Goal: Information Seeking & Learning: Learn about a topic

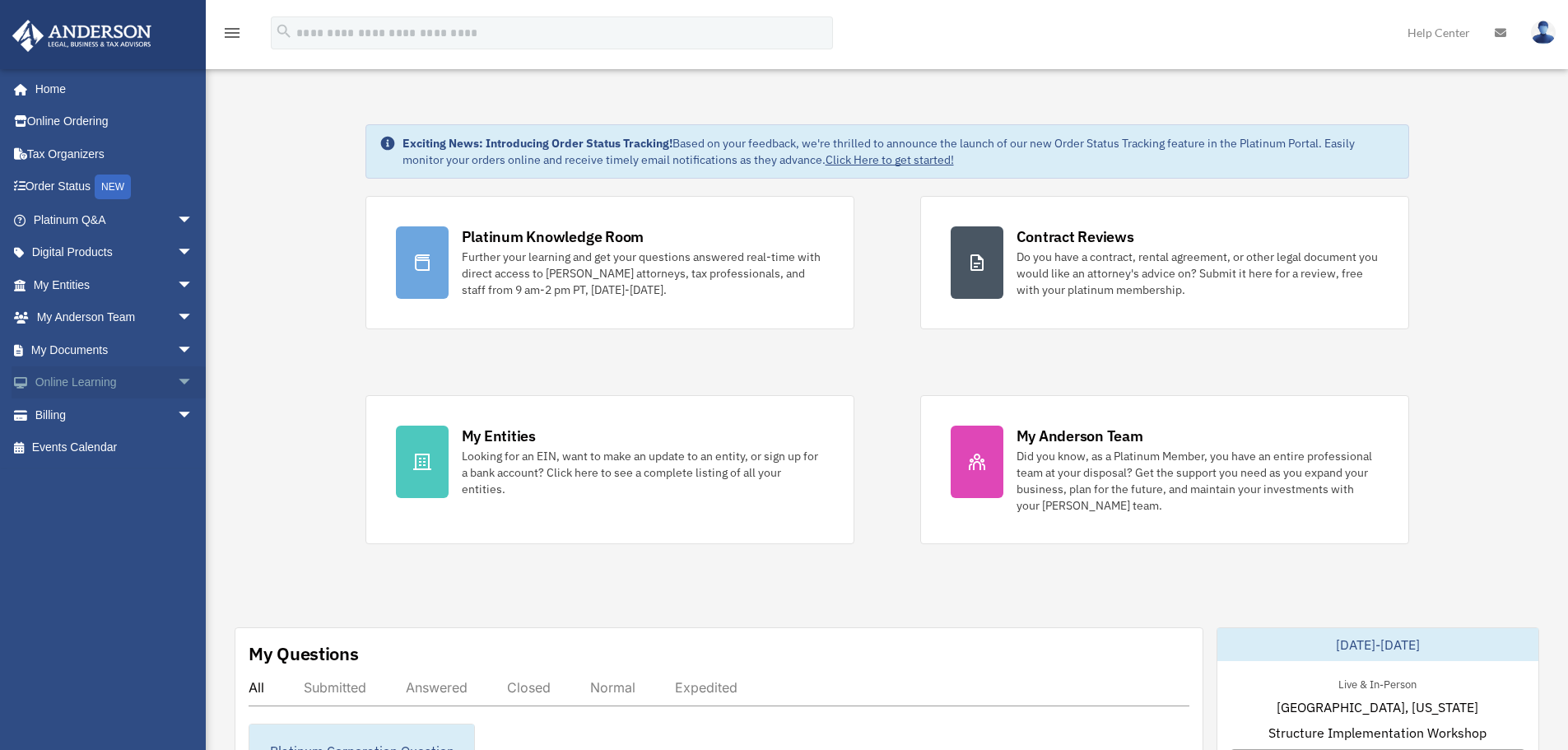
click at [177, 382] on span "arrow_drop_down" at bounding box center [193, 383] width 33 height 34
click at [118, 408] on link "Courses" at bounding box center [121, 415] width 195 height 33
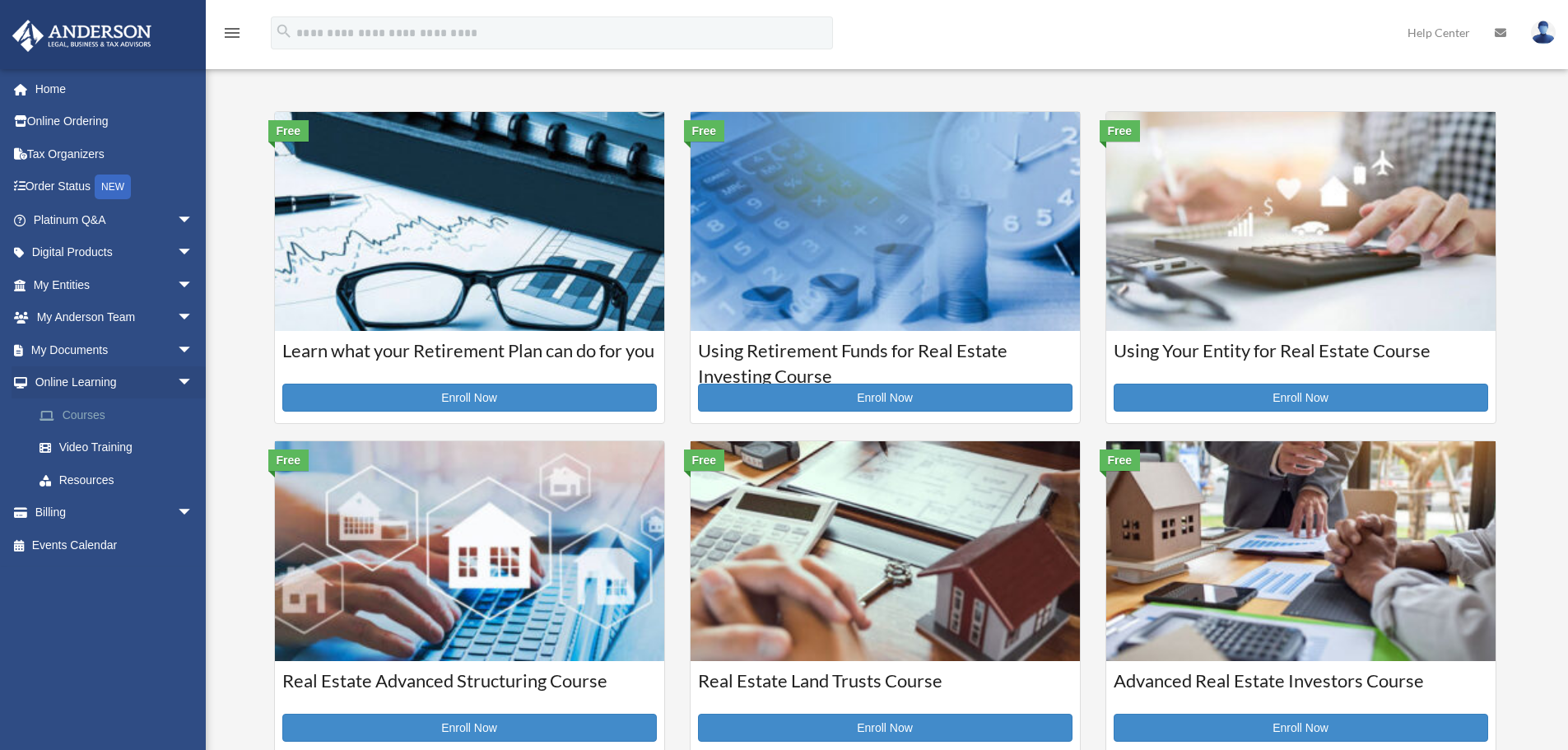
click at [76, 423] on link "Courses" at bounding box center [121, 415] width 195 height 33
click at [75, 450] on link "Video Training" at bounding box center [121, 448] width 195 height 33
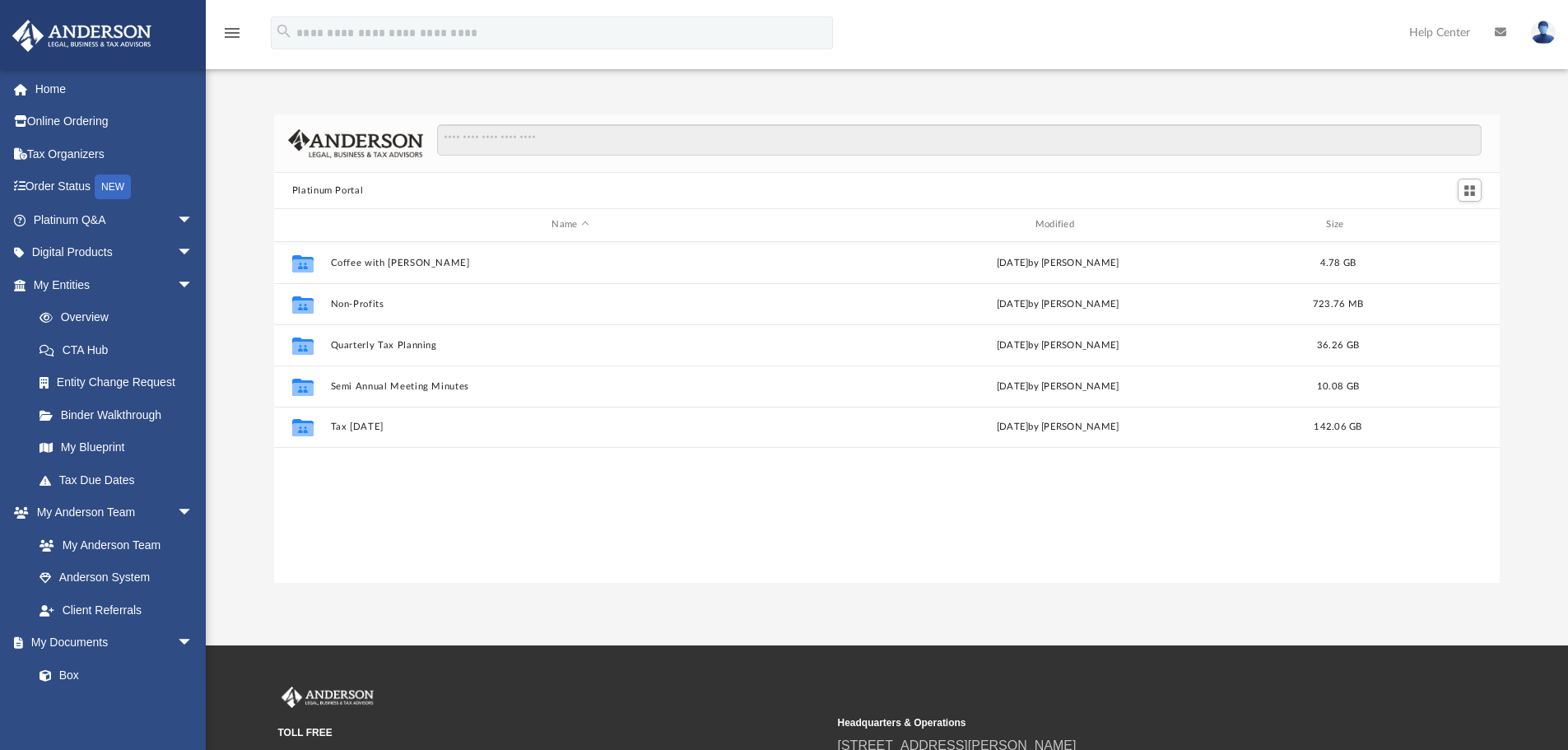
scroll to position [362, 1213]
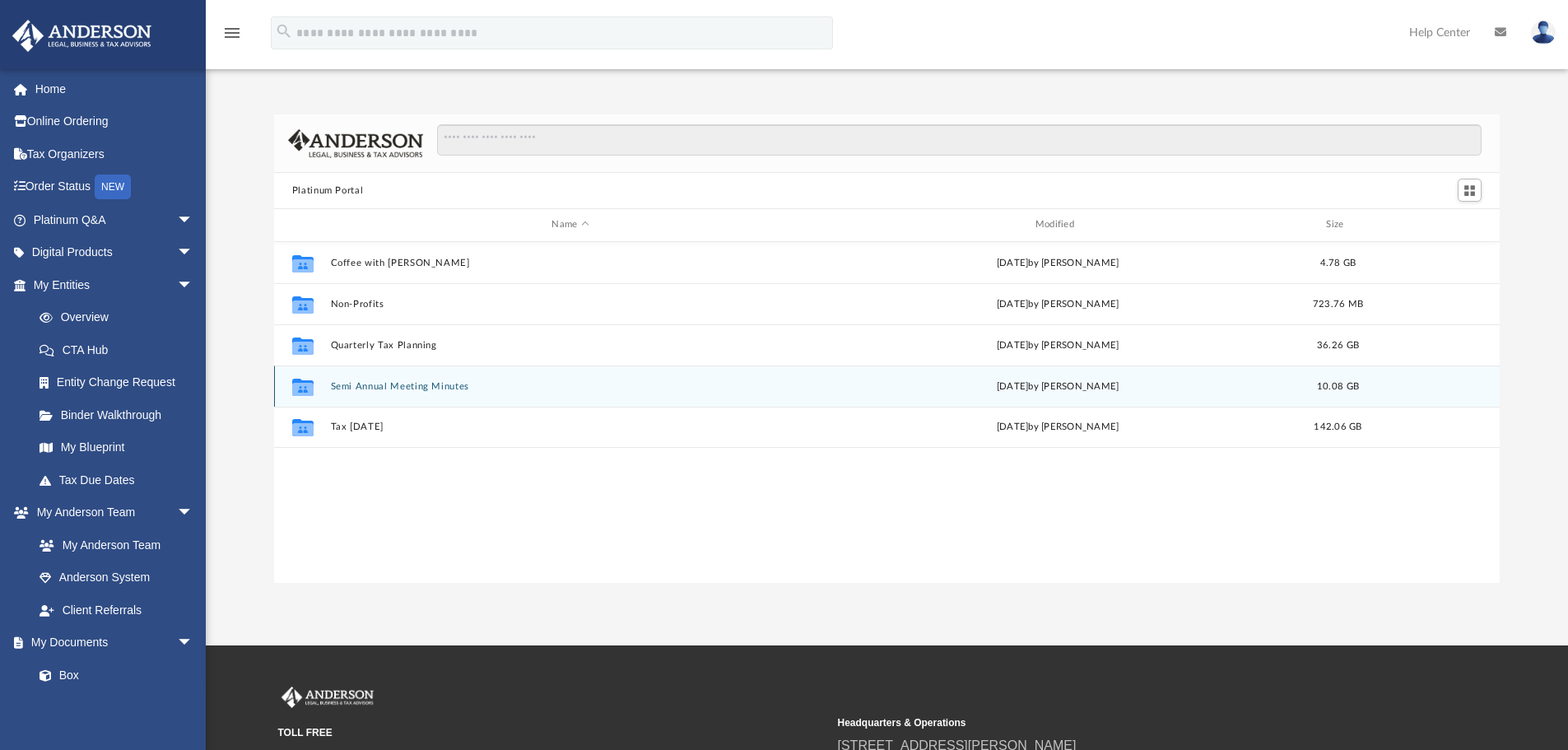
click at [327, 400] on div "Collaborated Folder Semi Annual Meeting Minutes Fri Apr 18 2025 by Matthew Moor…" at bounding box center [888, 386] width 1227 height 41
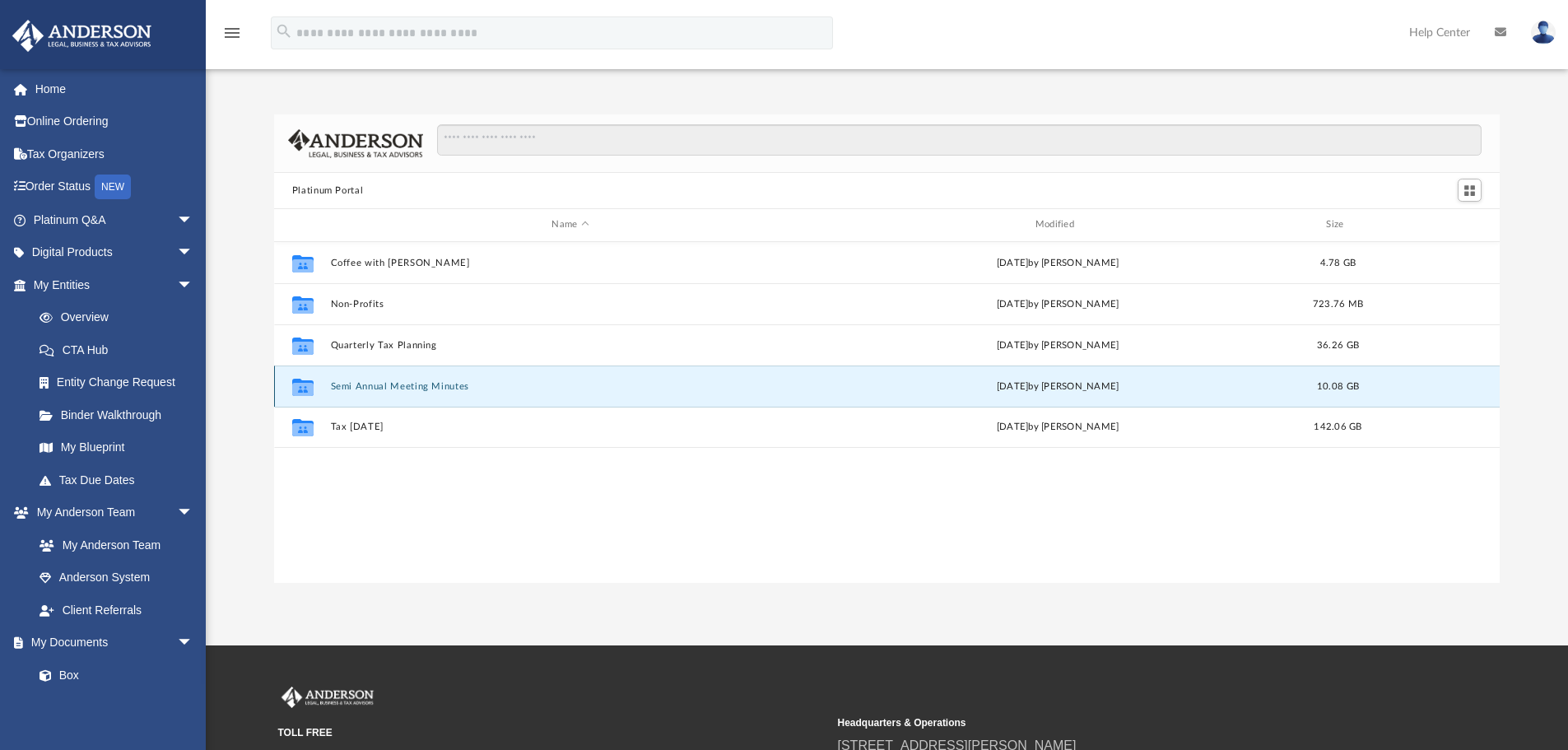
click at [368, 390] on button "Semi Annual Meeting Minutes" at bounding box center [570, 386] width 480 height 11
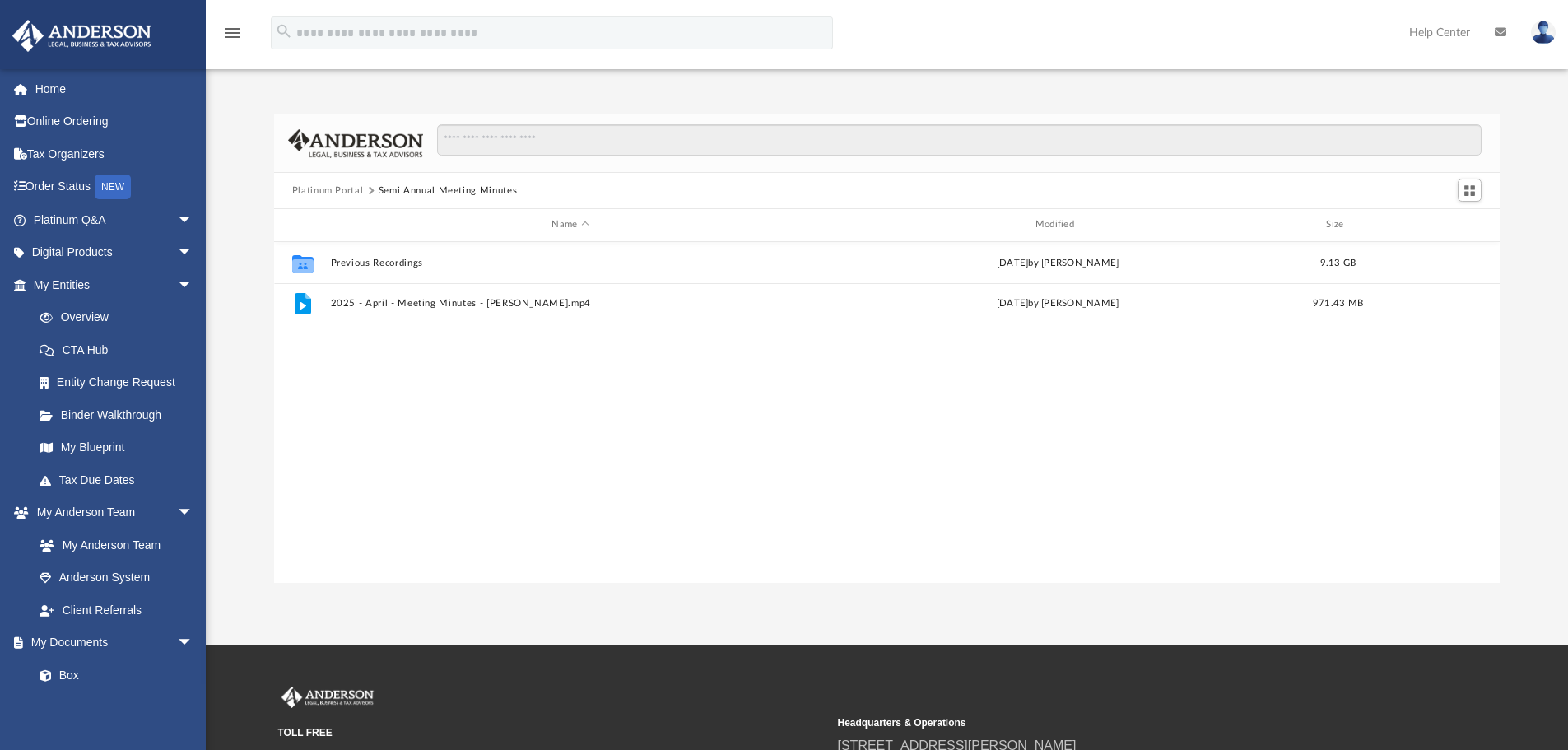
click at [332, 189] on button "Platinum Portal" at bounding box center [327, 190] width 71 height 15
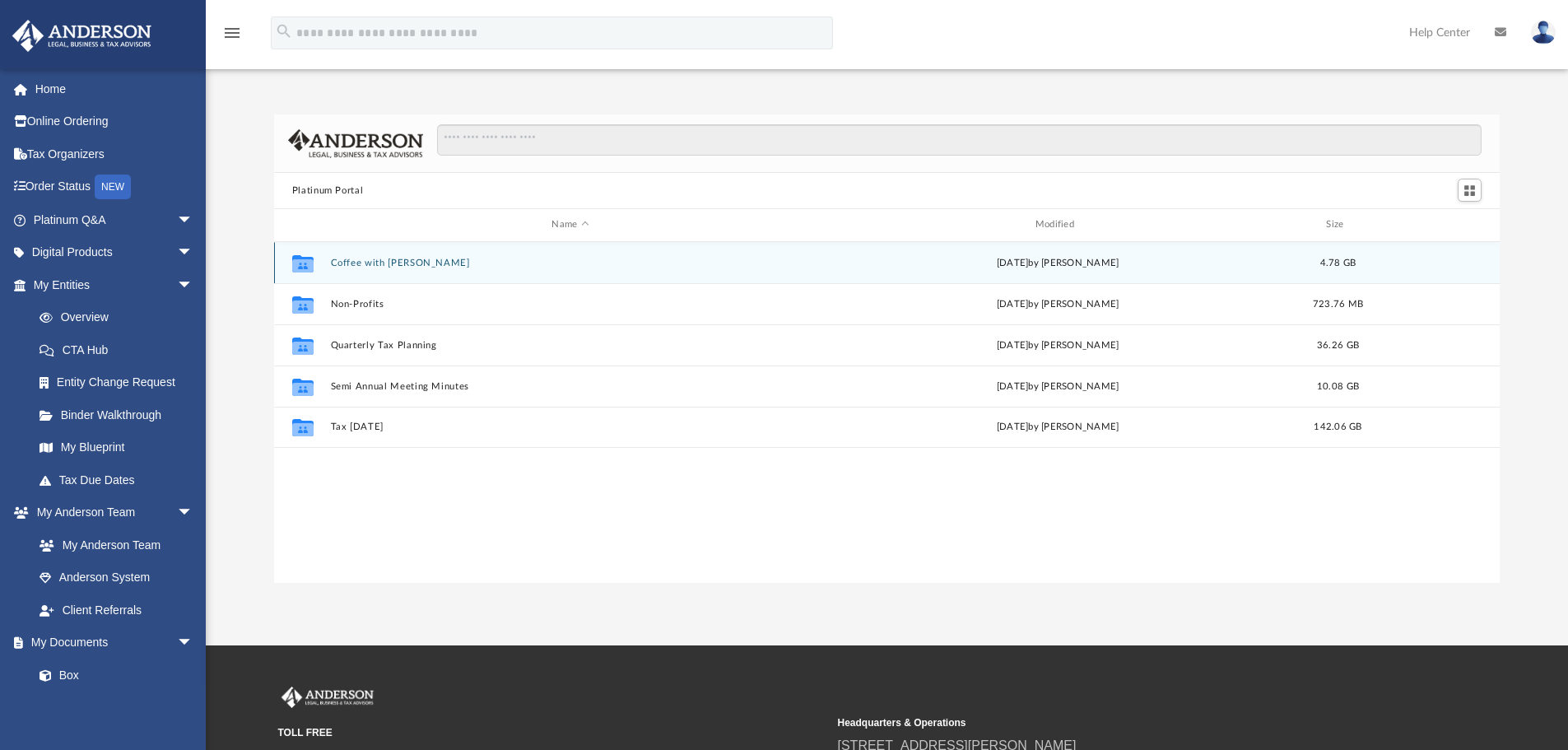
click at [306, 264] on icon "grid" at bounding box center [303, 263] width 21 height 18
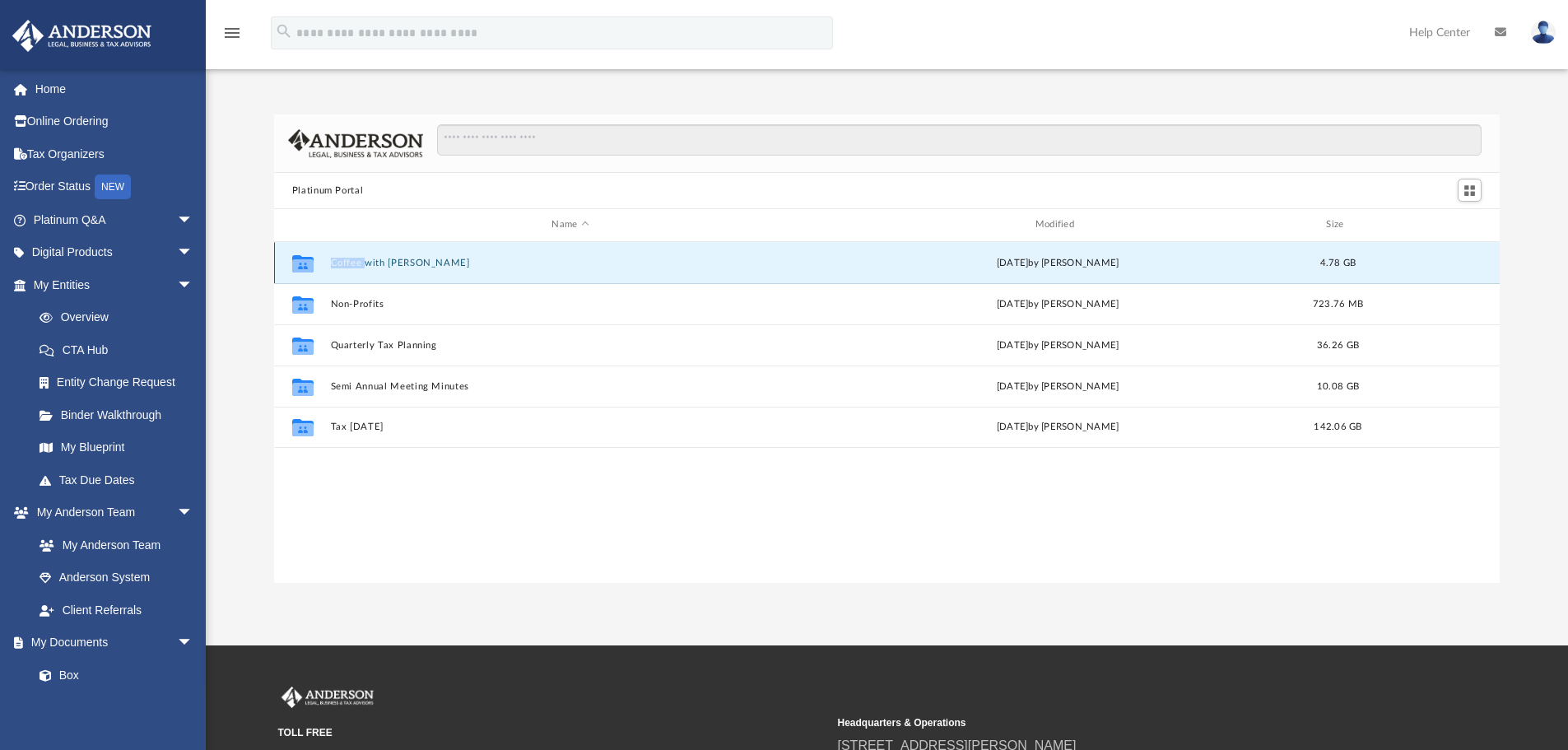
click at [306, 264] on icon "grid" at bounding box center [303, 263] width 21 height 18
click at [383, 262] on button "Coffee with Carl" at bounding box center [570, 263] width 480 height 11
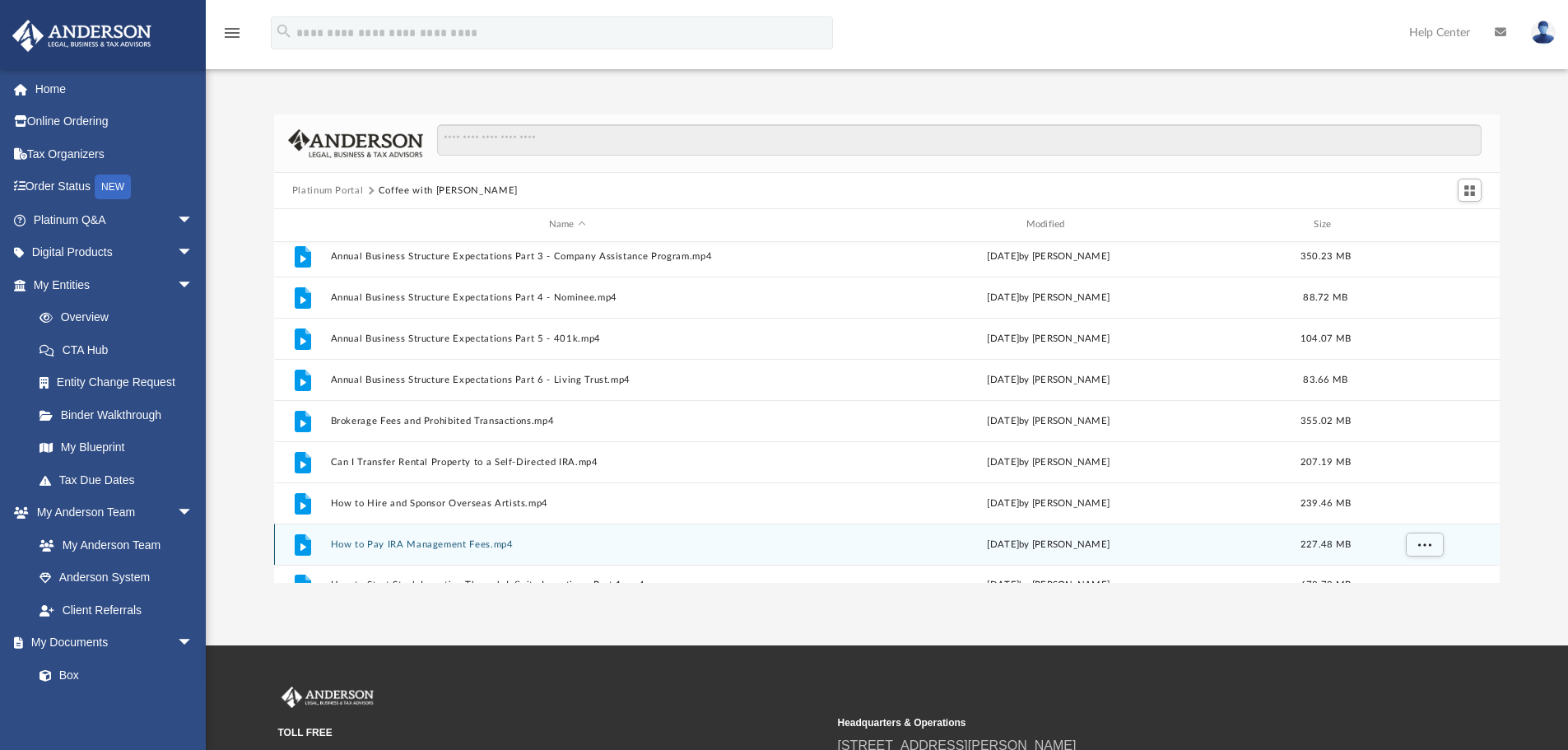
scroll to position [0, 0]
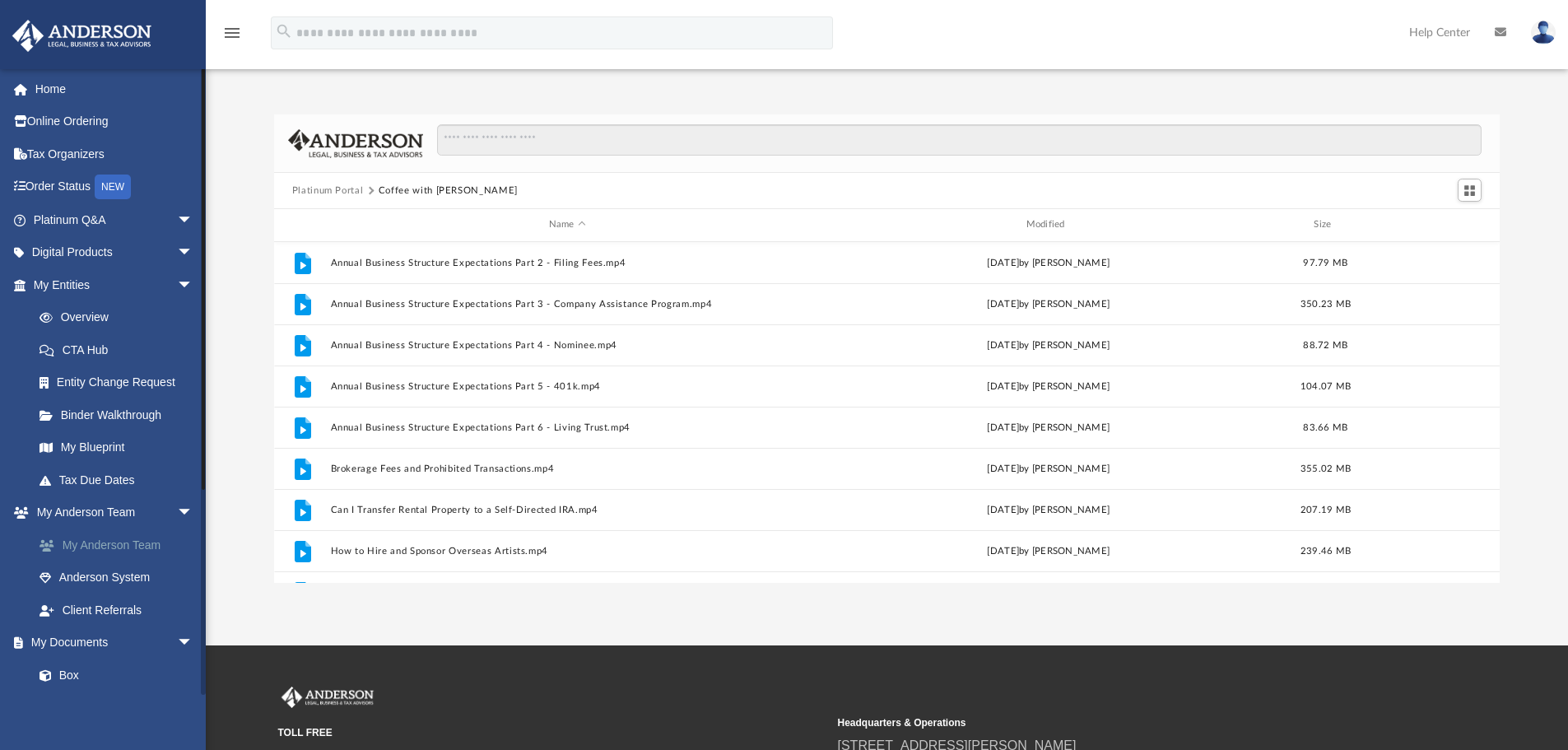
click at [138, 551] on link "My Anderson Team" at bounding box center [121, 545] width 195 height 33
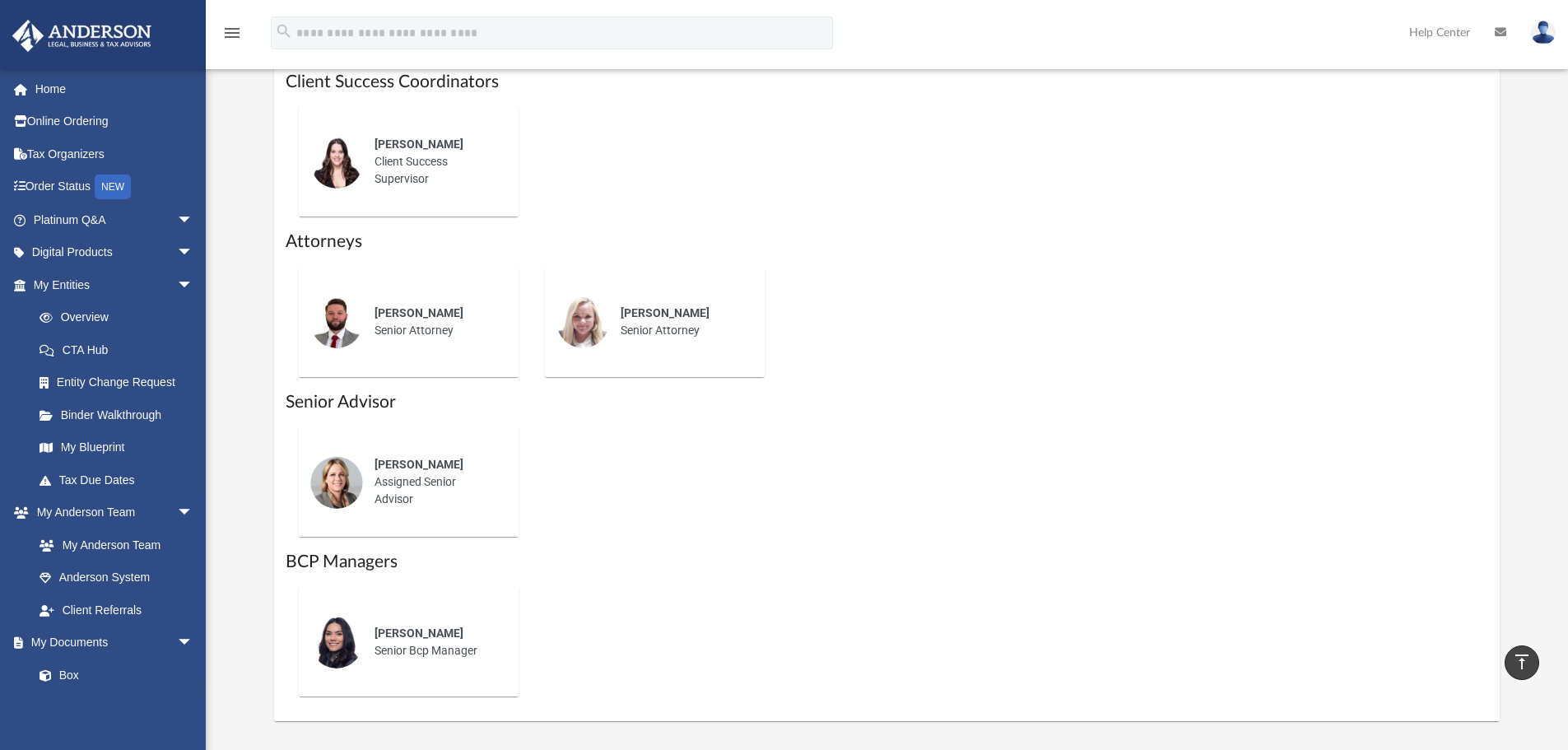
scroll to position [658, 0]
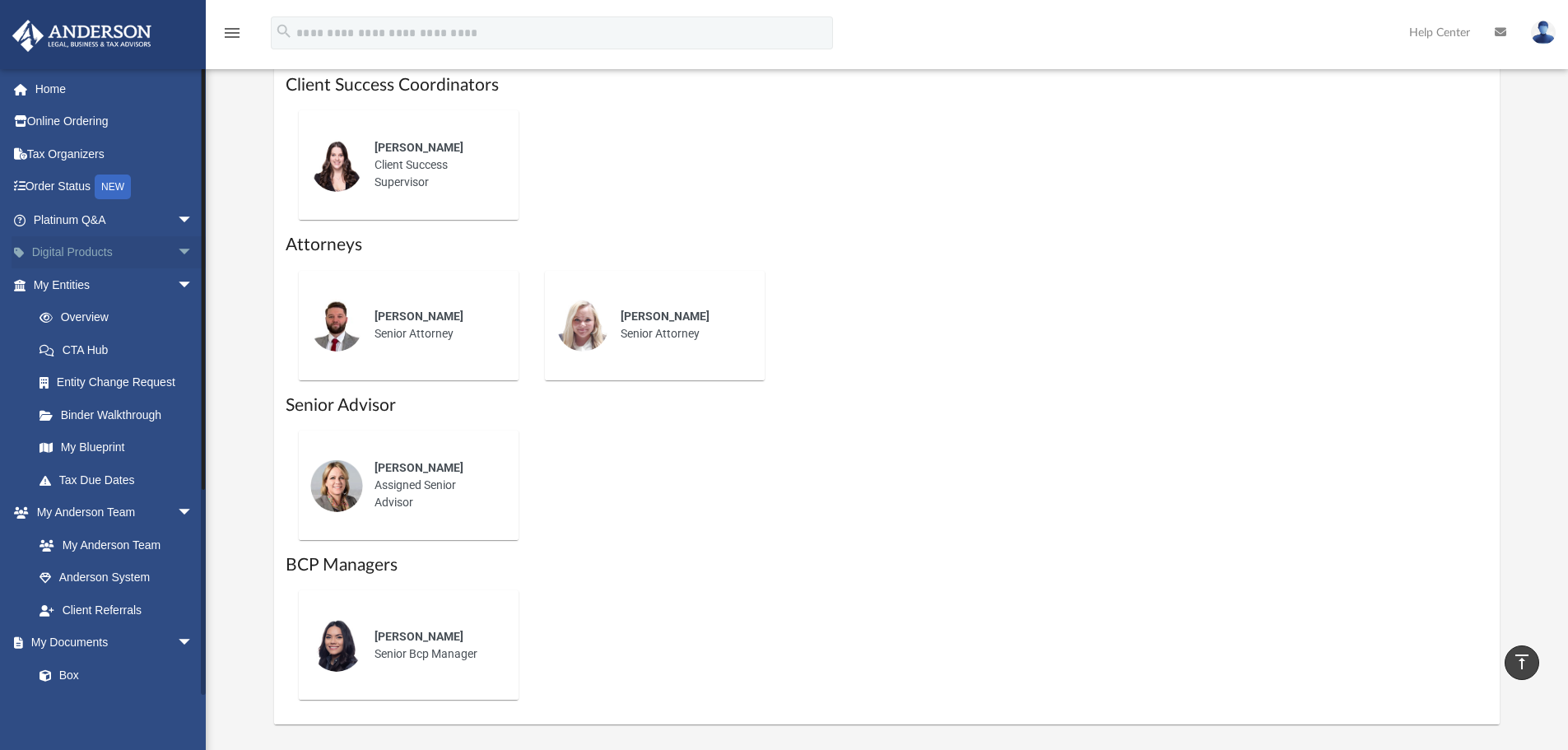
click at [177, 247] on span "arrow_drop_down" at bounding box center [193, 253] width 33 height 34
click at [120, 315] on div "Business Credit Optimizer" at bounding box center [127, 316] width 140 height 21
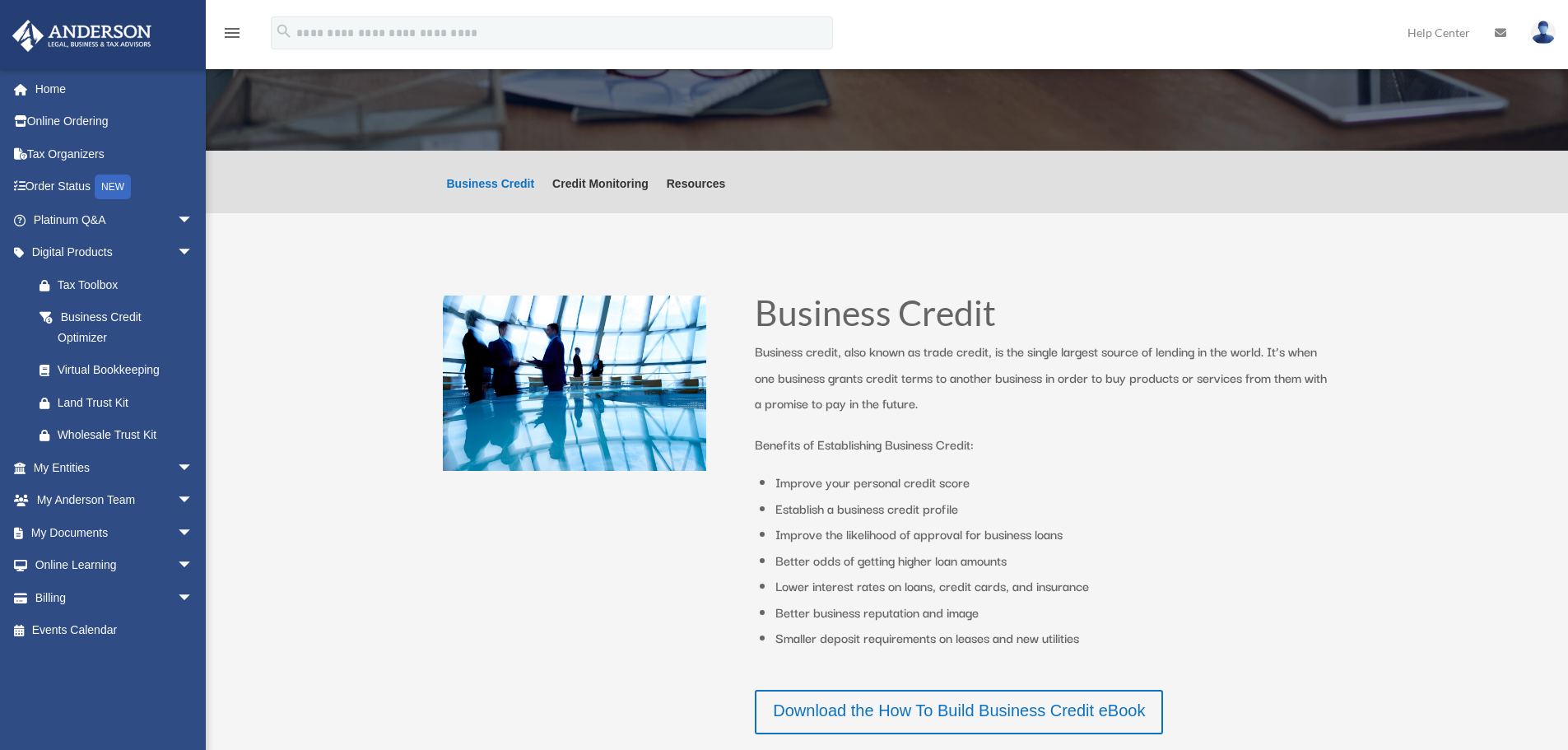
scroll to position [220, 0]
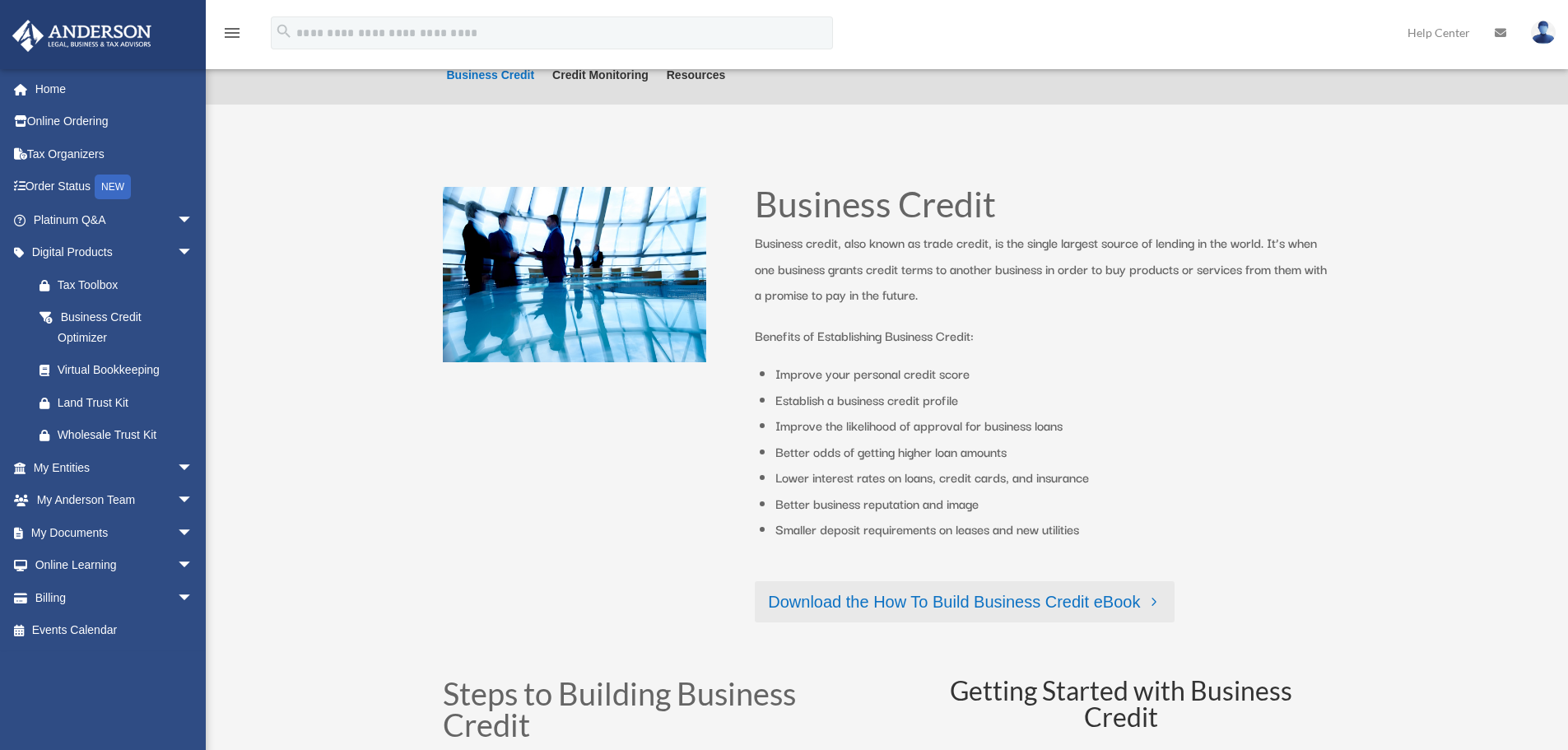
click at [985, 605] on link "Download the How To Build Business Credit eBook" at bounding box center [965, 602] width 420 height 41
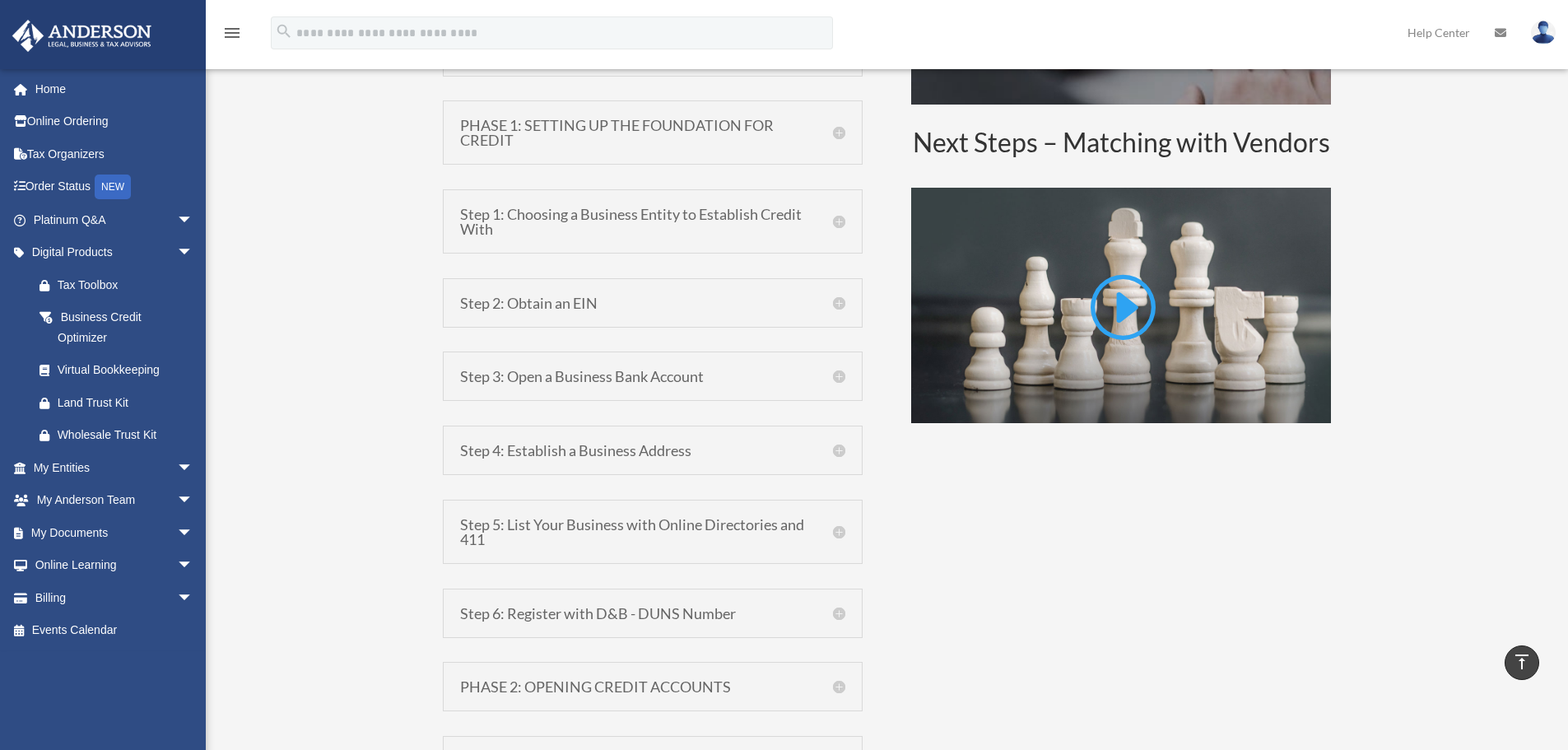
scroll to position [1097, 0]
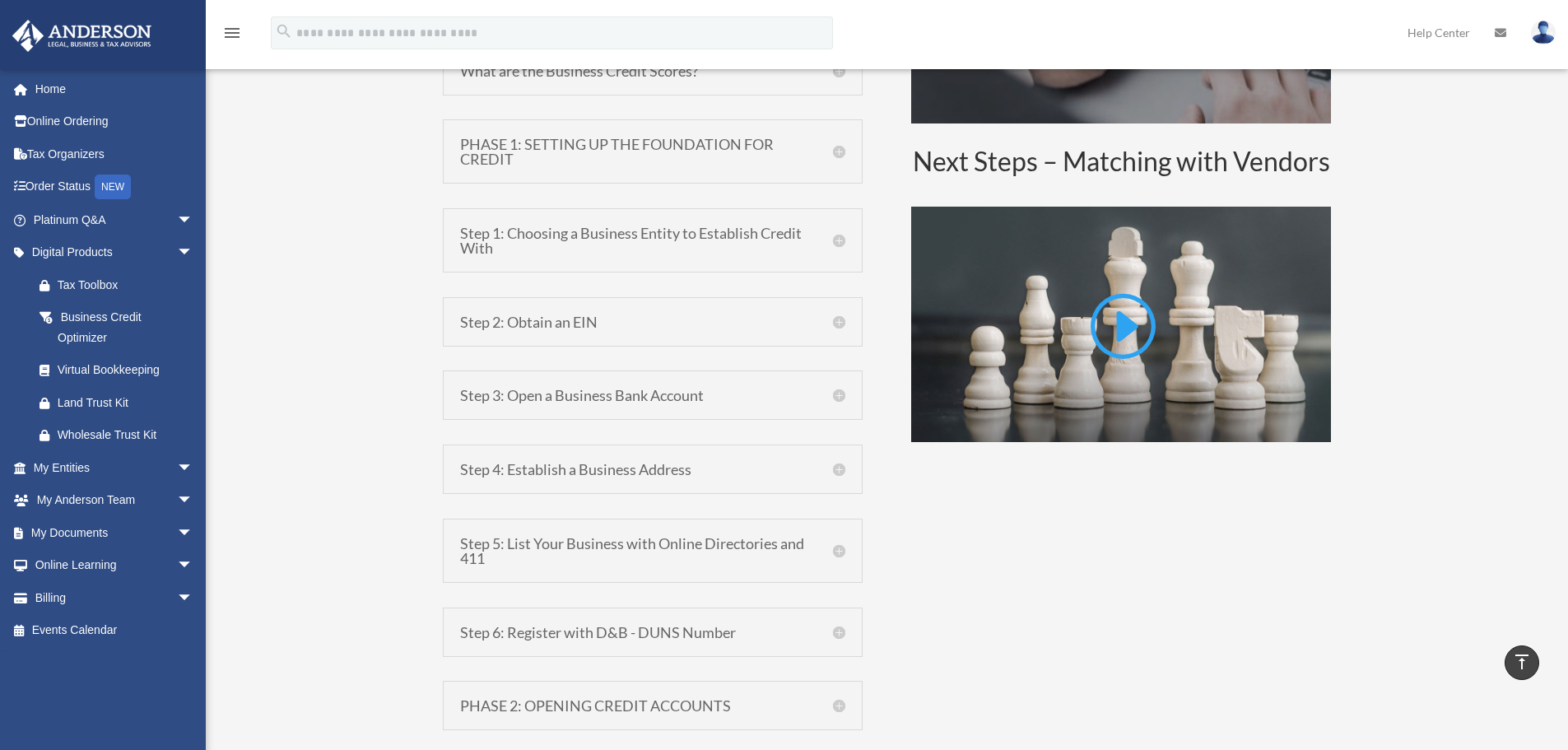
click at [693, 557] on h5 "Step 5: List Your Business with Online Directories and 411" at bounding box center [653, 551] width 385 height 29
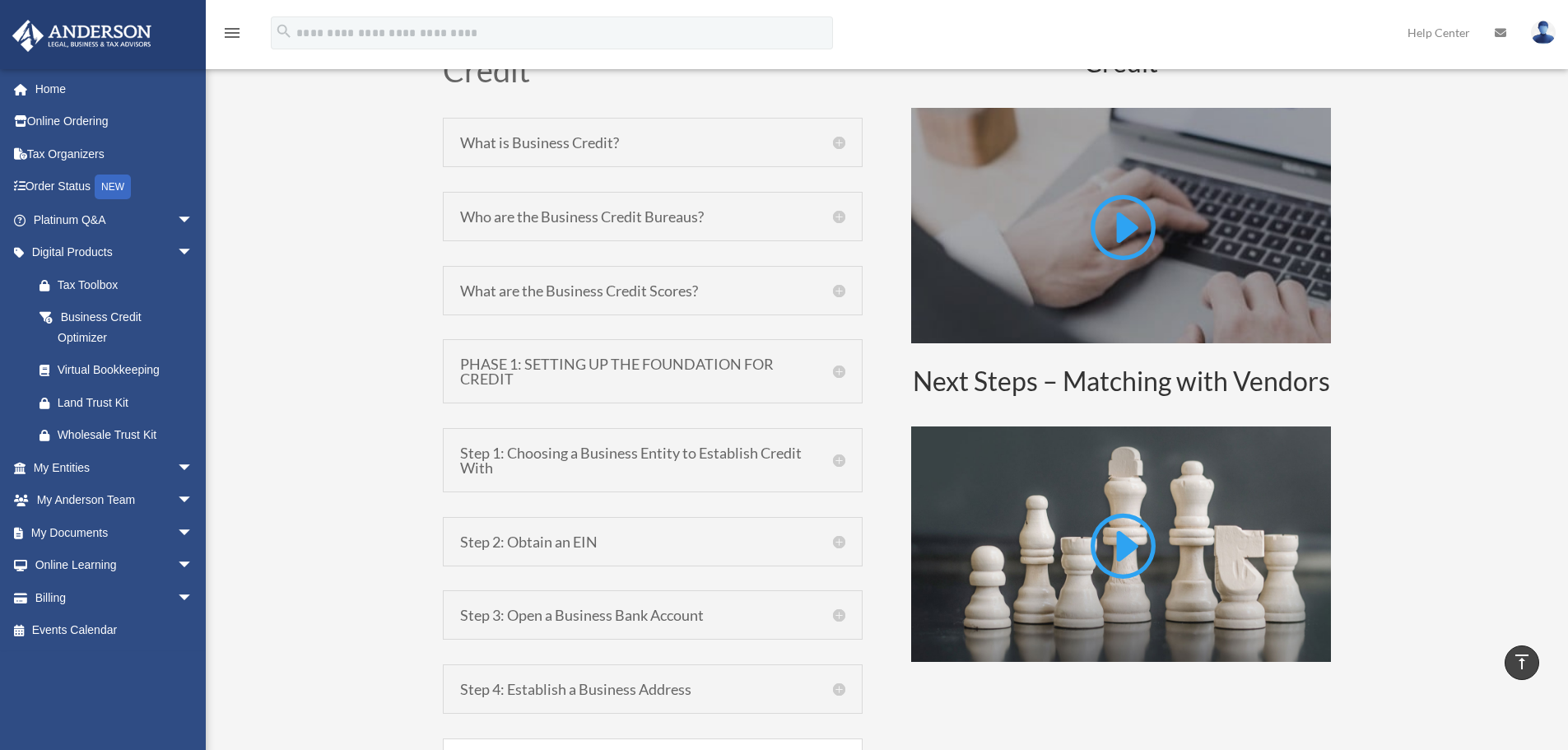
scroll to position [878, 0]
click at [587, 368] on h5 "PHASE 1: SETTING UP THE FOUNDATION FOR CREDIT" at bounding box center [653, 370] width 385 height 29
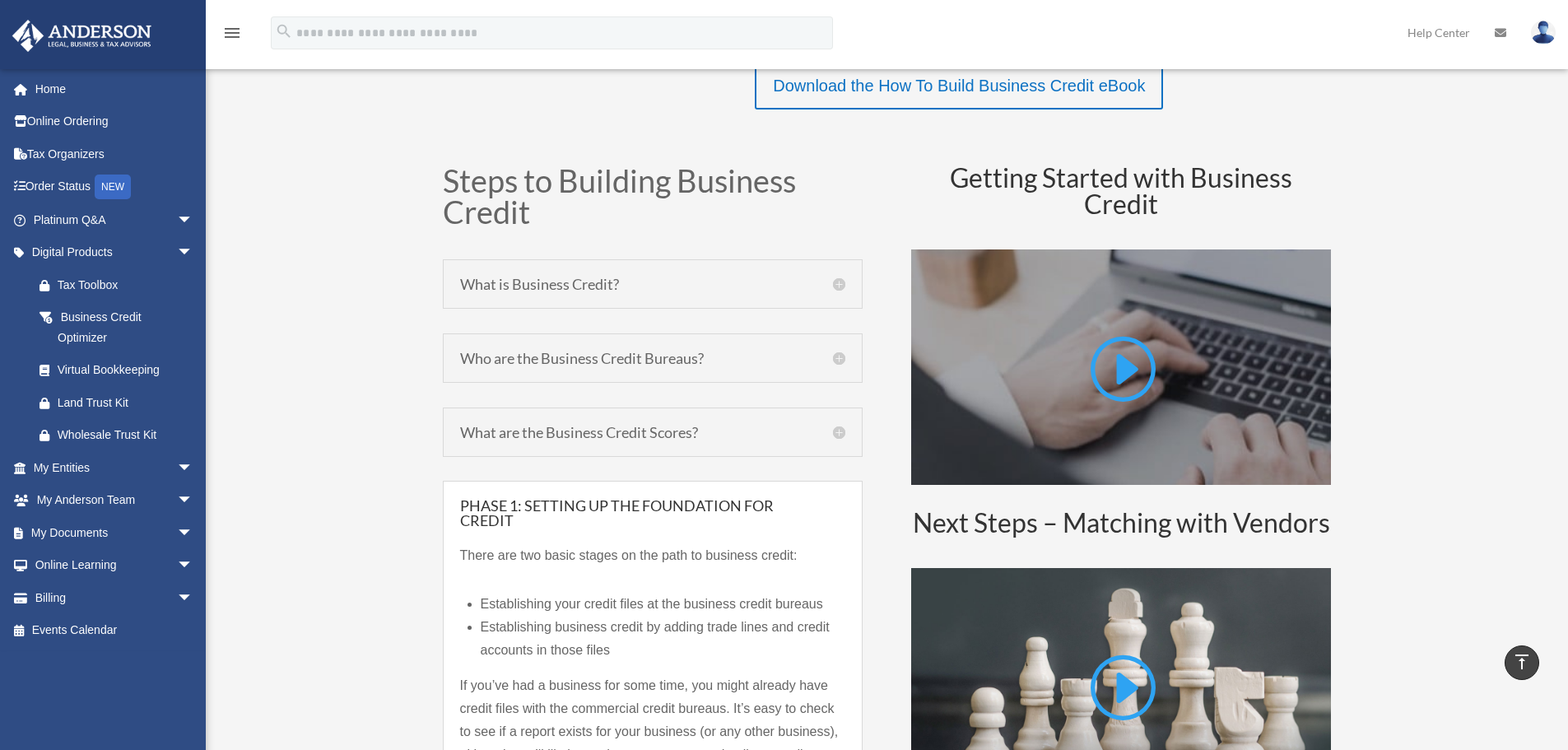
scroll to position [768, 0]
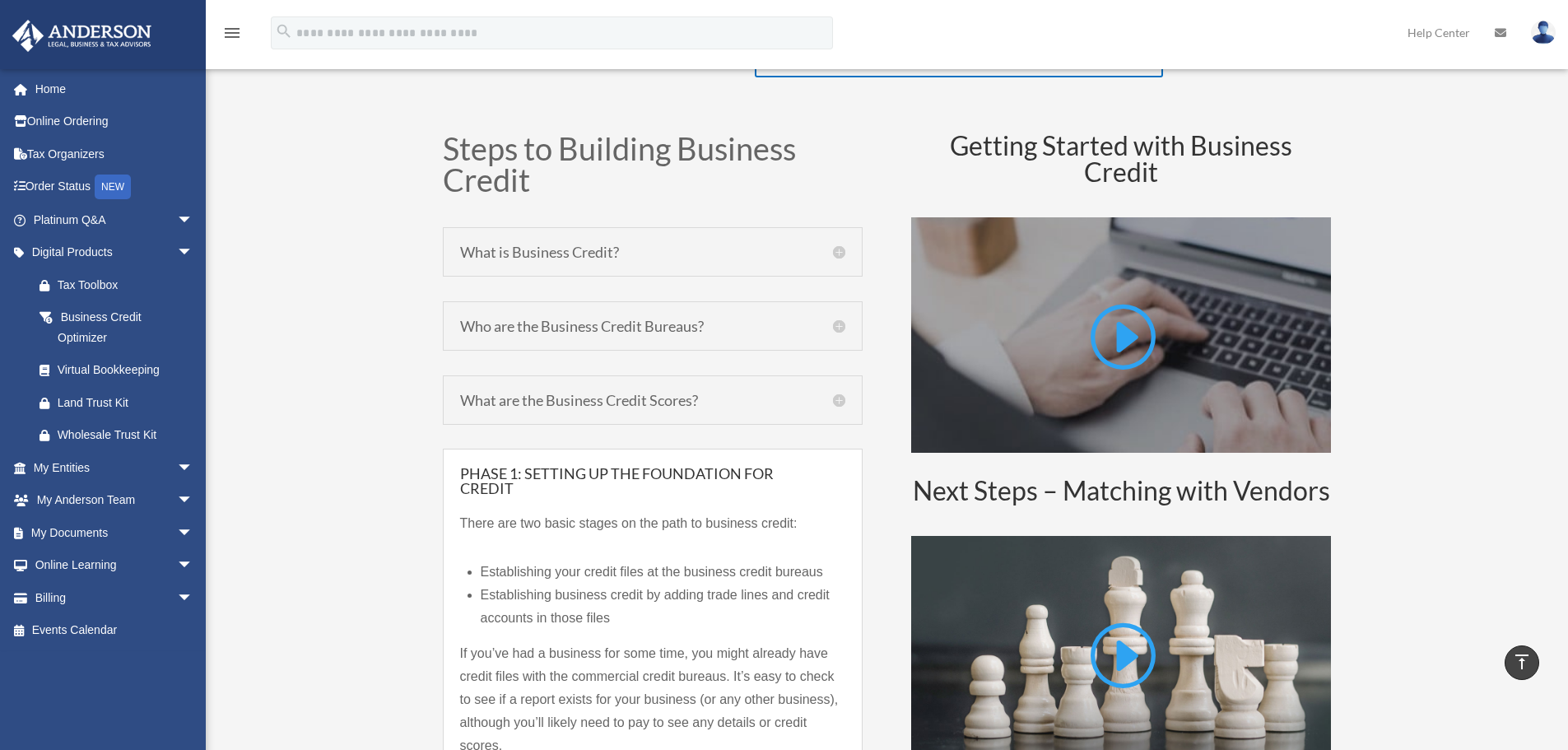
click at [640, 253] on h5 "What is Business Credit?" at bounding box center [653, 251] width 385 height 15
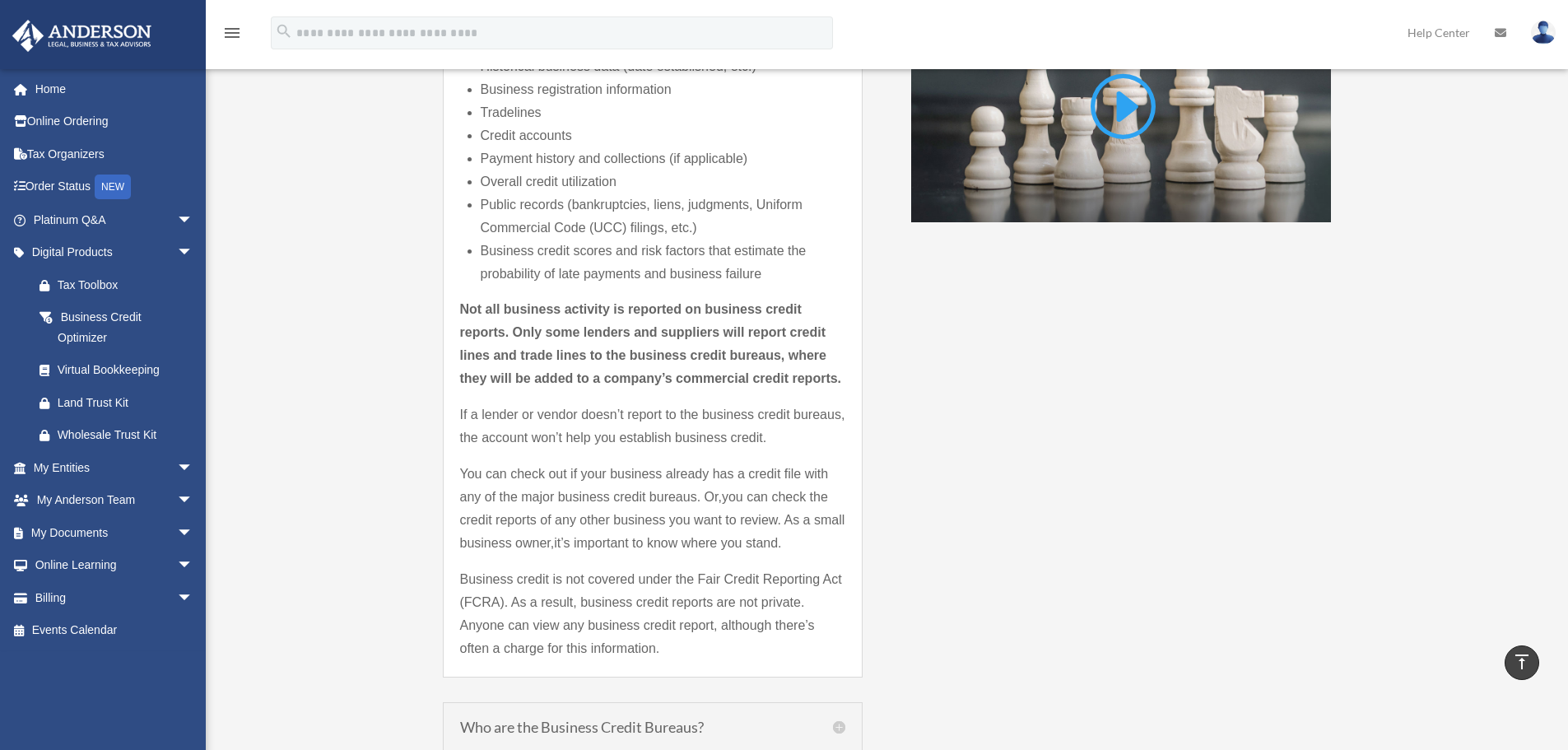
scroll to position [1536, 0]
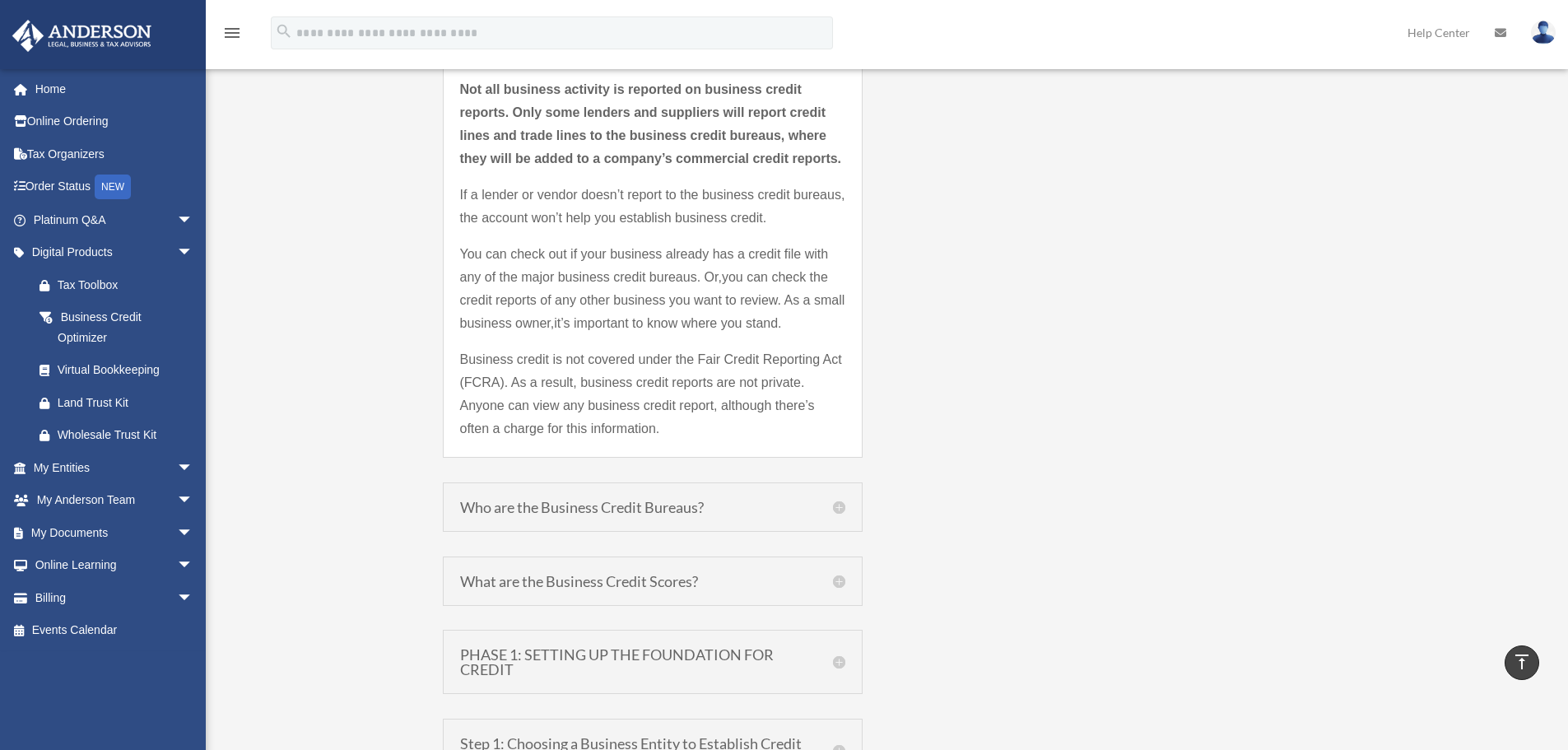
click at [660, 521] on div "Who are the Business Credit Bureaus? There are three major business credit bure…" at bounding box center [653, 507] width 420 height 50
click at [829, 510] on h5 "Who are the Business Credit Bureaus?" at bounding box center [653, 506] width 385 height 15
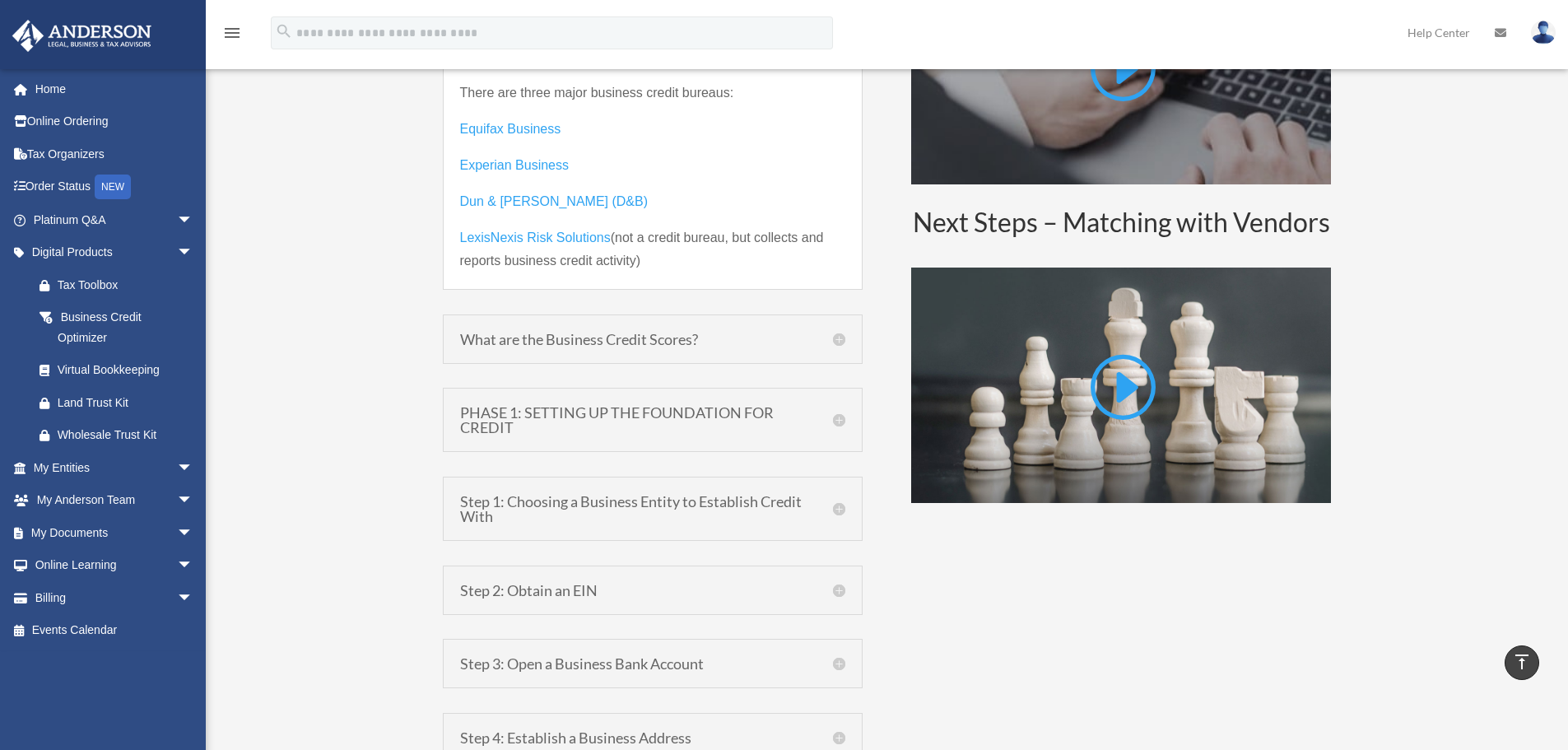
scroll to position [1027, 0]
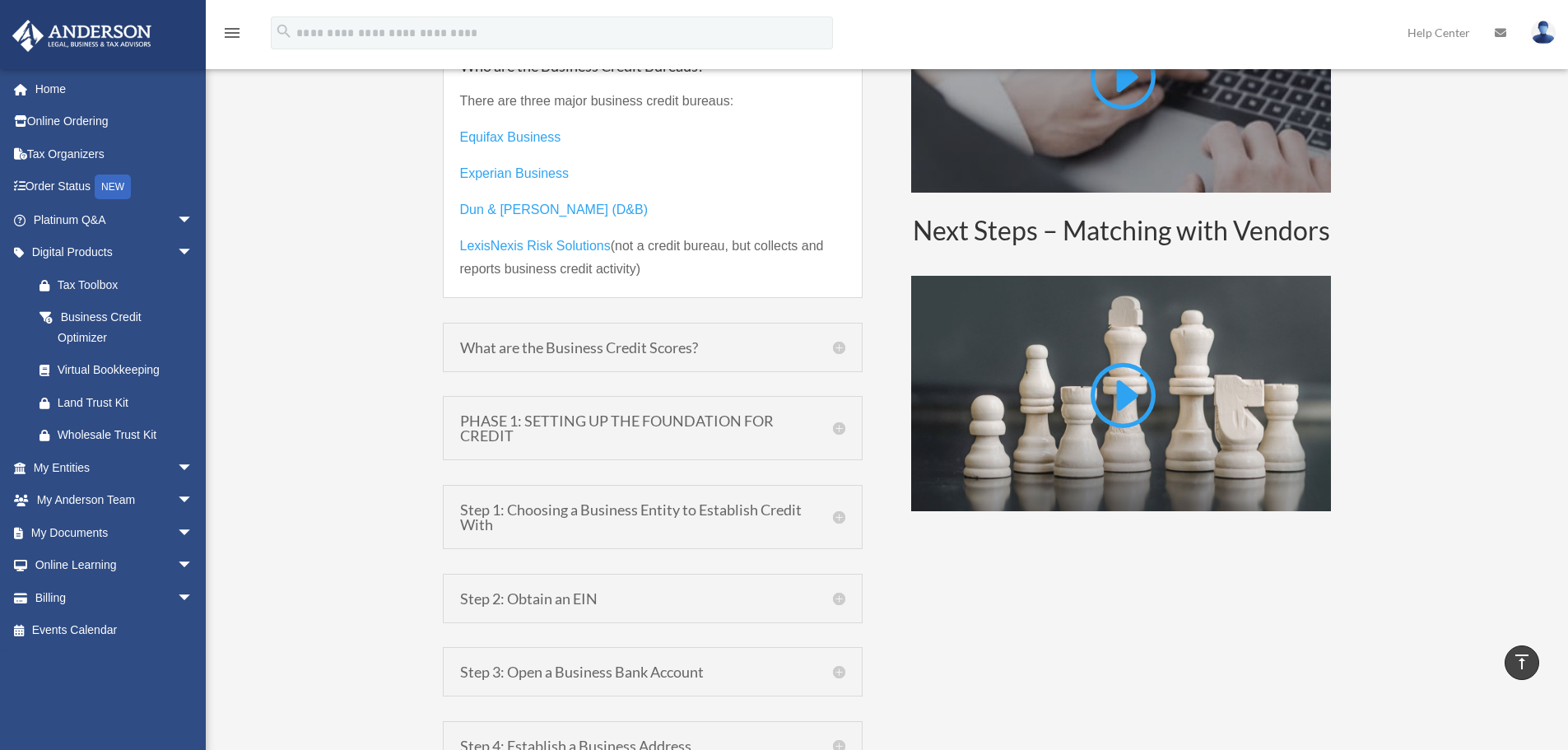
click at [841, 354] on h5 "What are the Business Credit Scores?" at bounding box center [653, 347] width 385 height 15
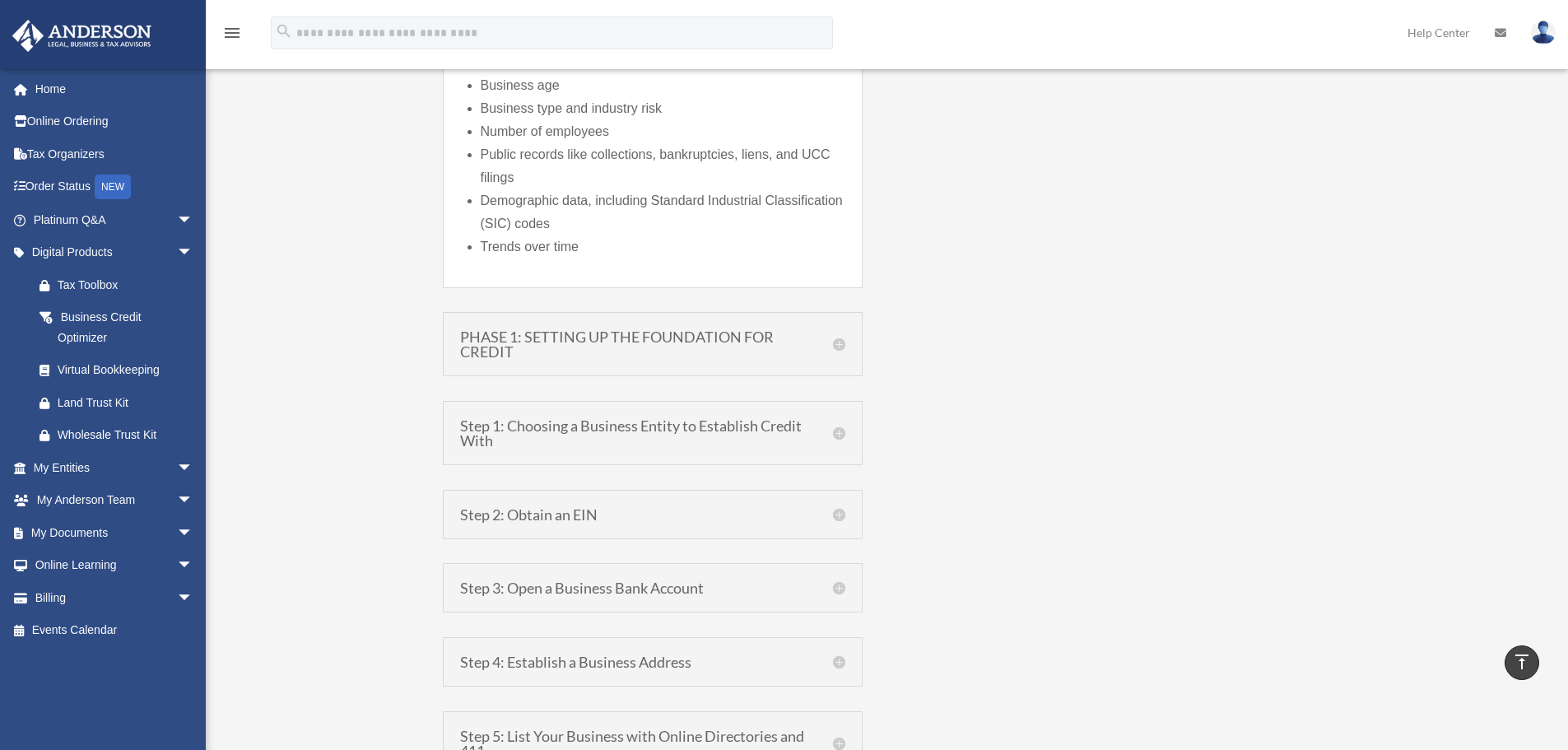
scroll to position [2125, 0]
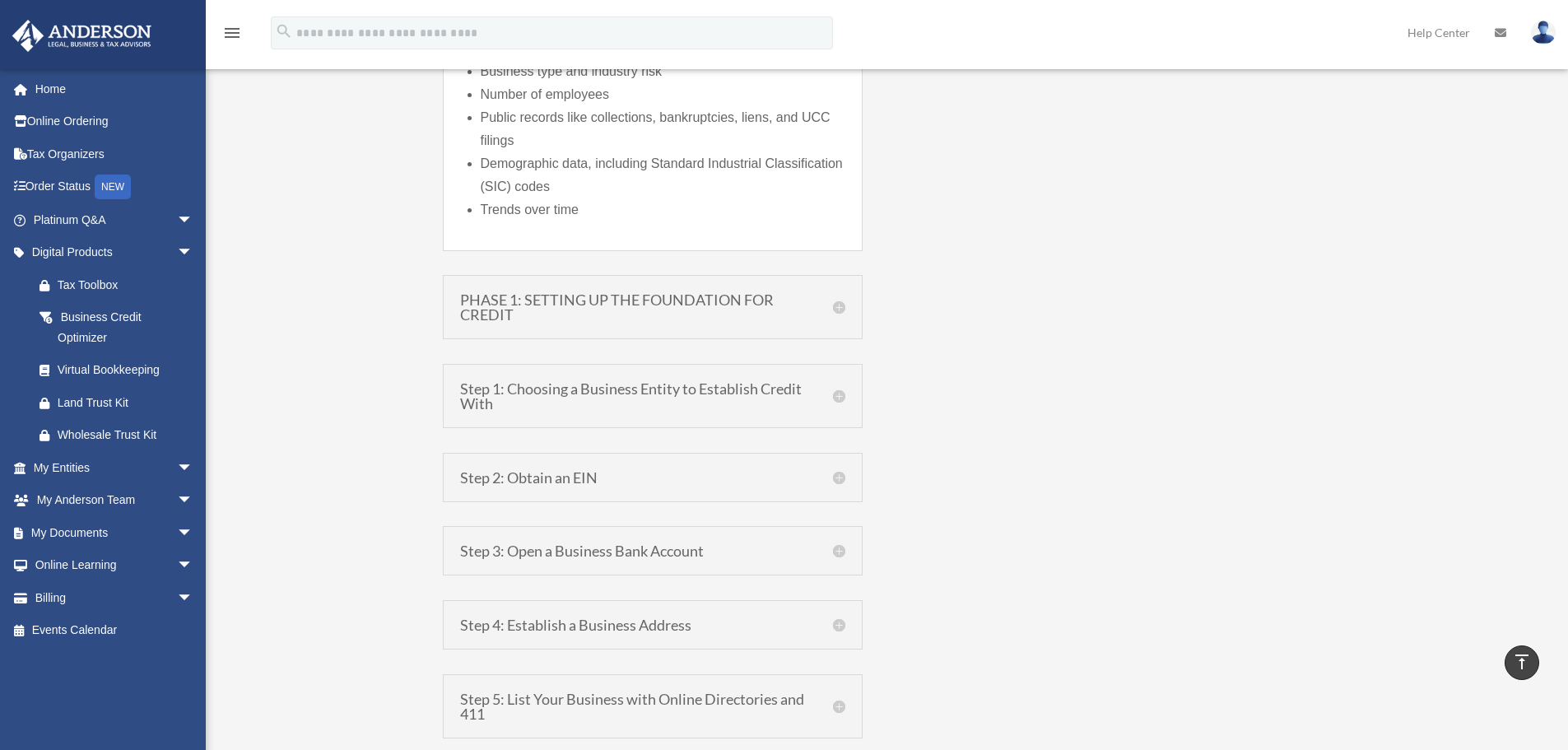
click at [829, 314] on h5 "PHASE 1: SETTING UP THE FOUNDATION FOR CREDIT" at bounding box center [653, 307] width 385 height 29
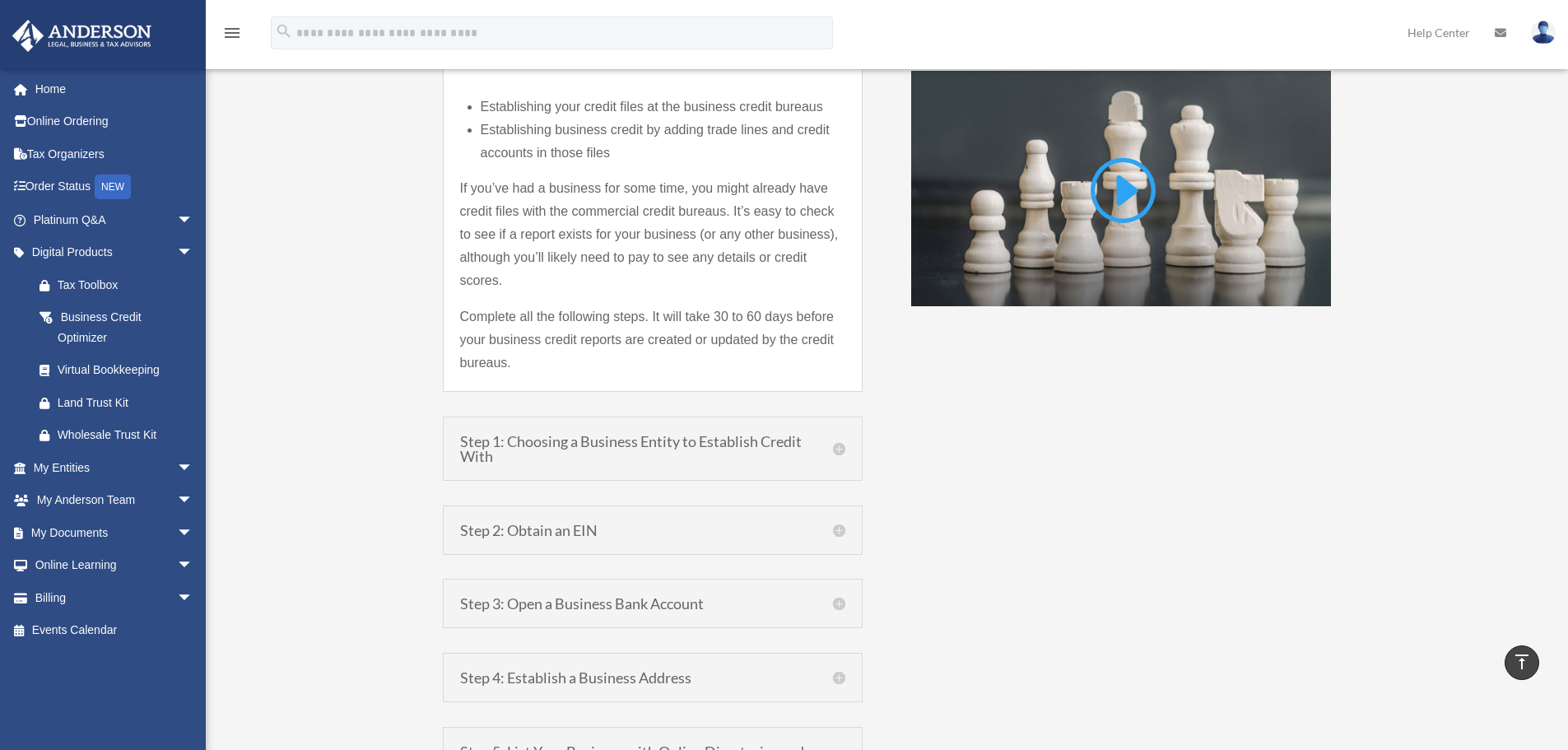
scroll to position [1284, 0]
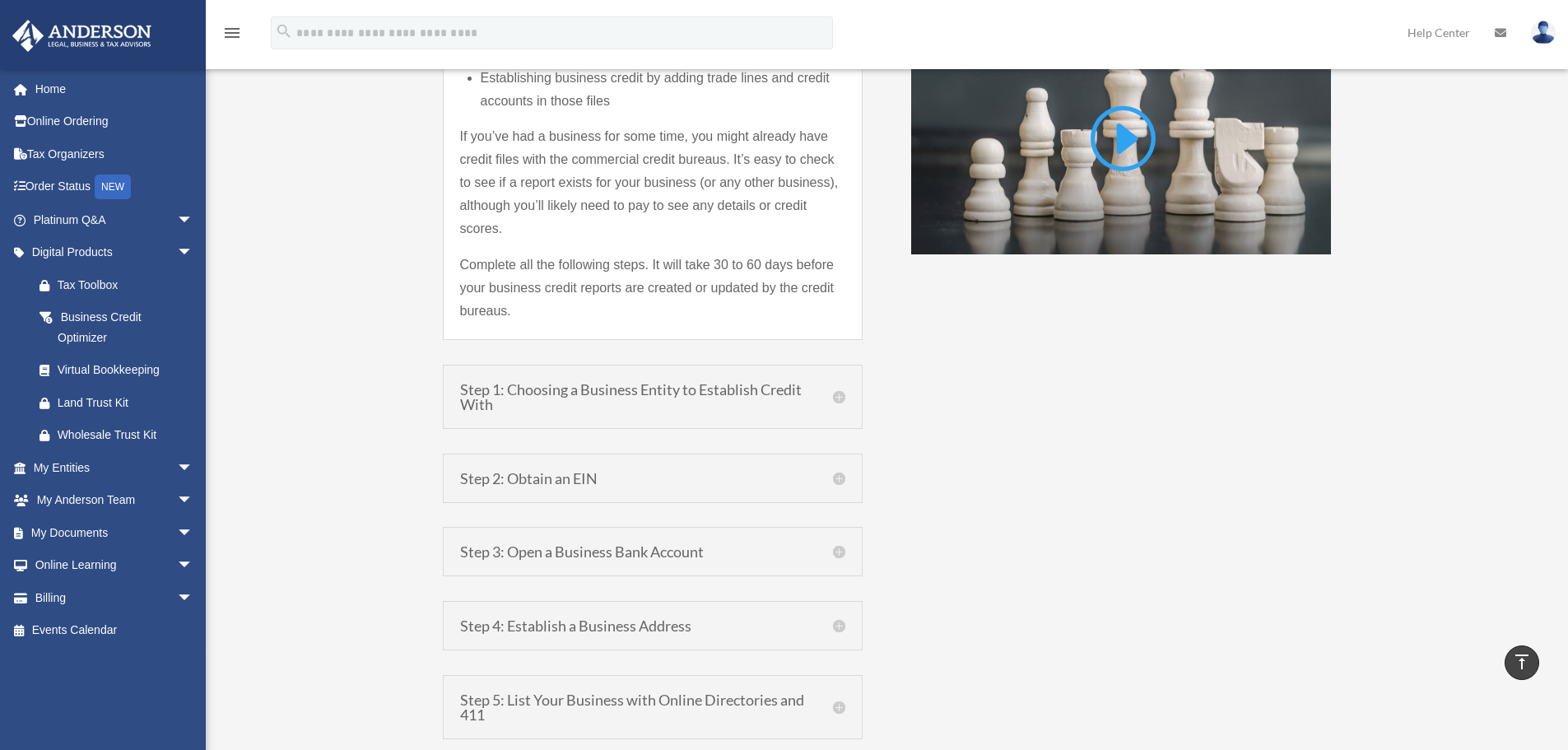
click at [653, 400] on h5 "Step 1: Choosing a Business Entity to Establish Credit With" at bounding box center [653, 396] width 385 height 29
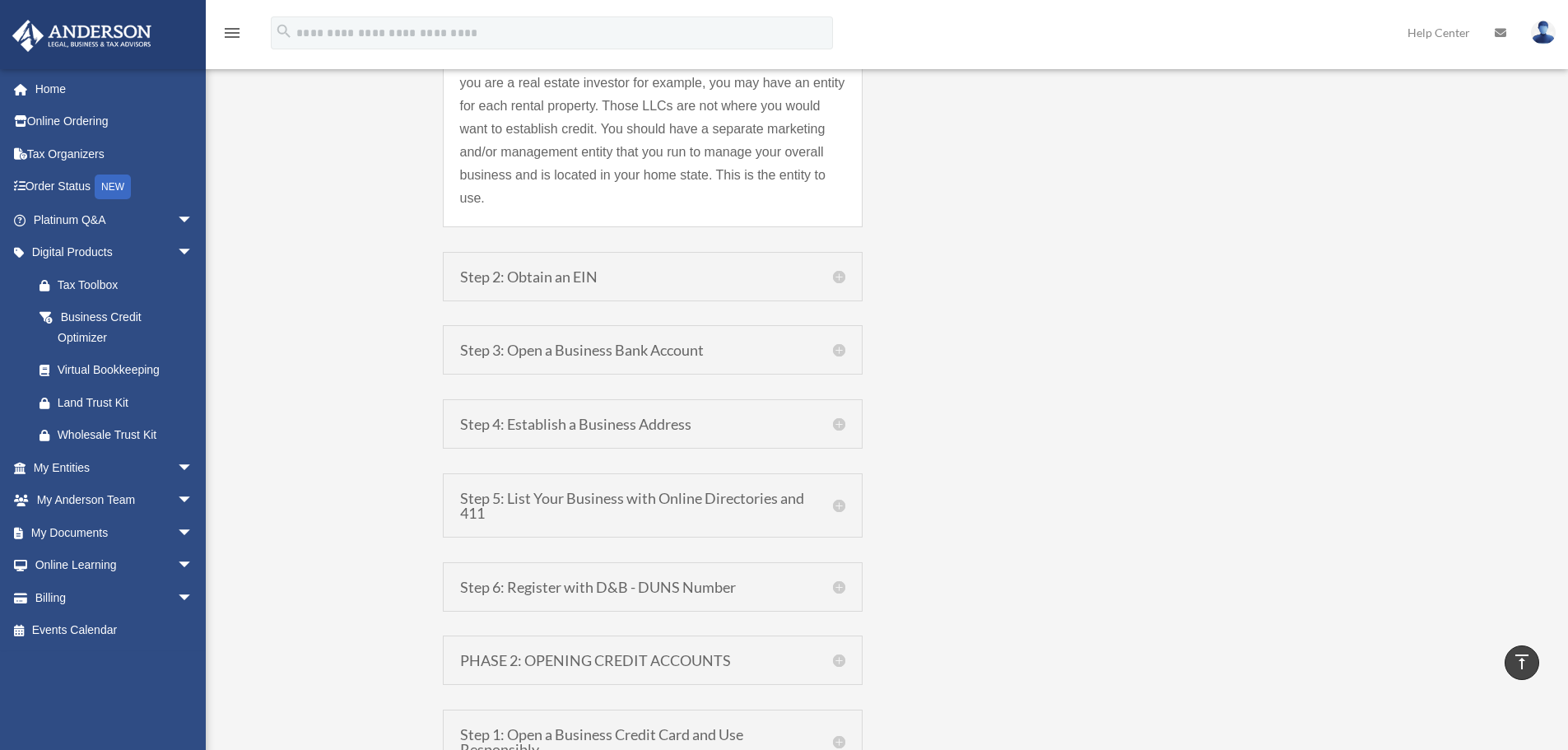
scroll to position [1833, 0]
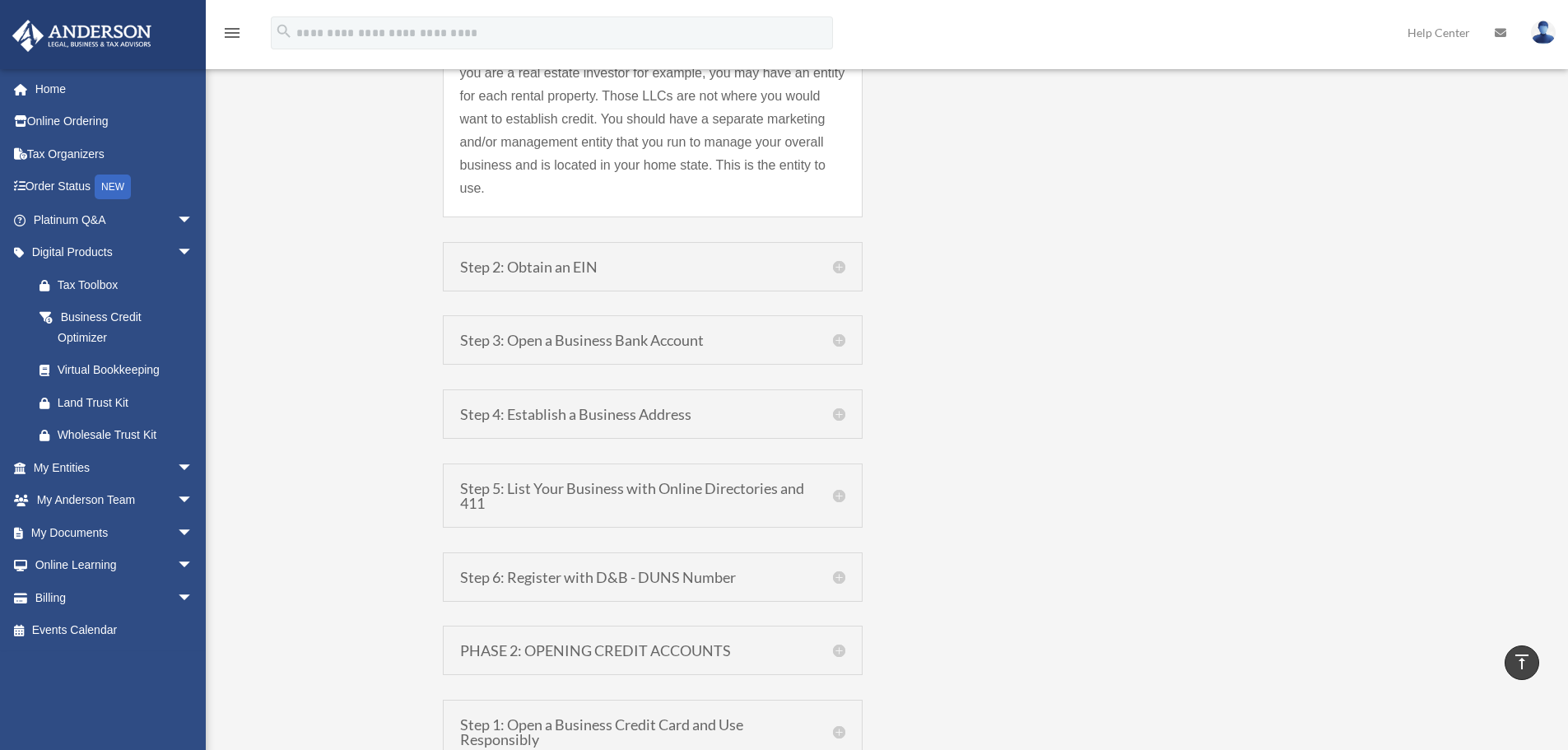
click at [646, 242] on div "Step 2: Obtain an EIN Obtain an Employer Identification Number (EIN) from the I…" at bounding box center [653, 267] width 420 height 50
click at [669, 326] on div "Step 3: Open a Business Bank Account Open a business checking or savings accoun…" at bounding box center [653, 340] width 420 height 50
click at [839, 332] on h5 "Step 3: Open a Business Bank Account" at bounding box center [653, 339] width 385 height 15
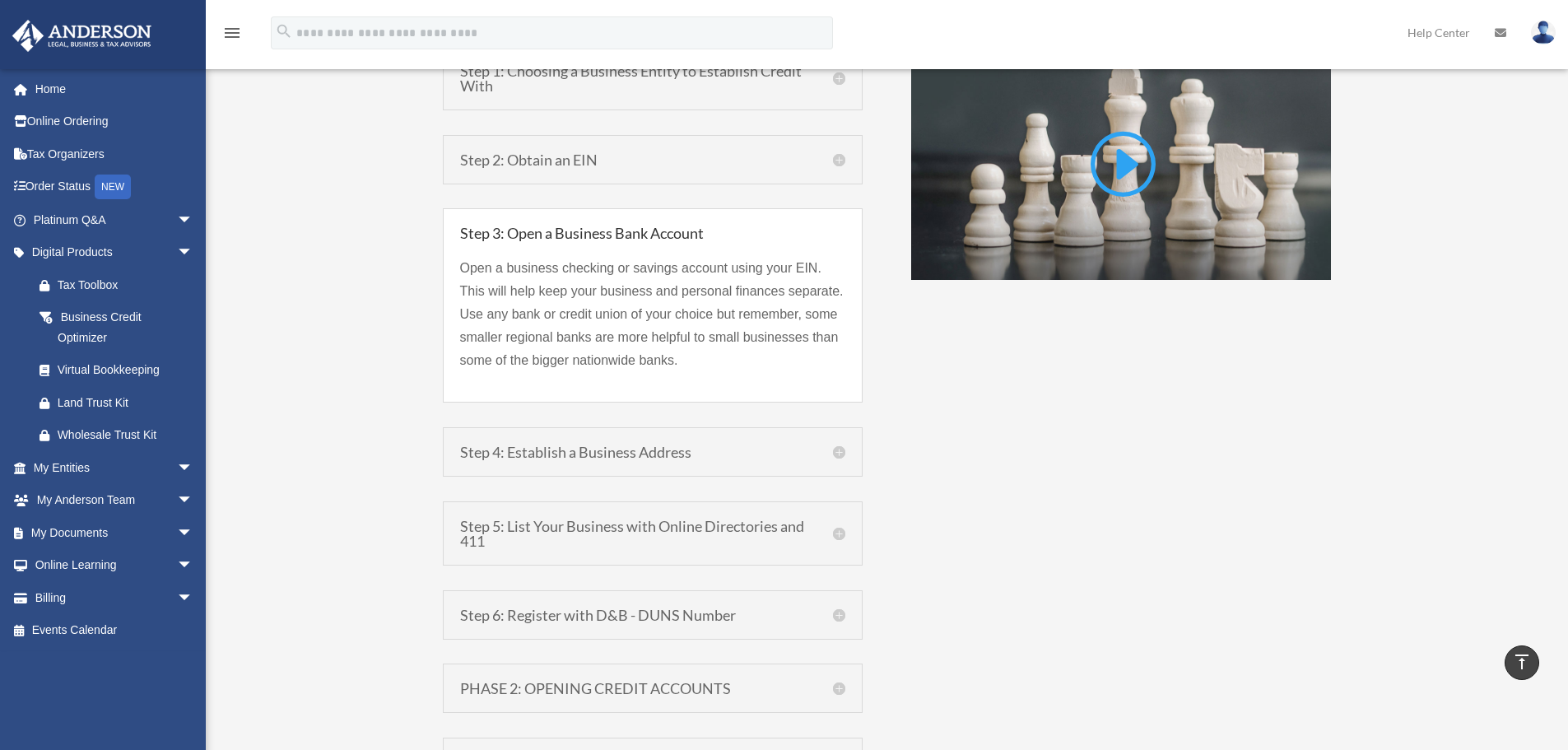
scroll to position [1206, 0]
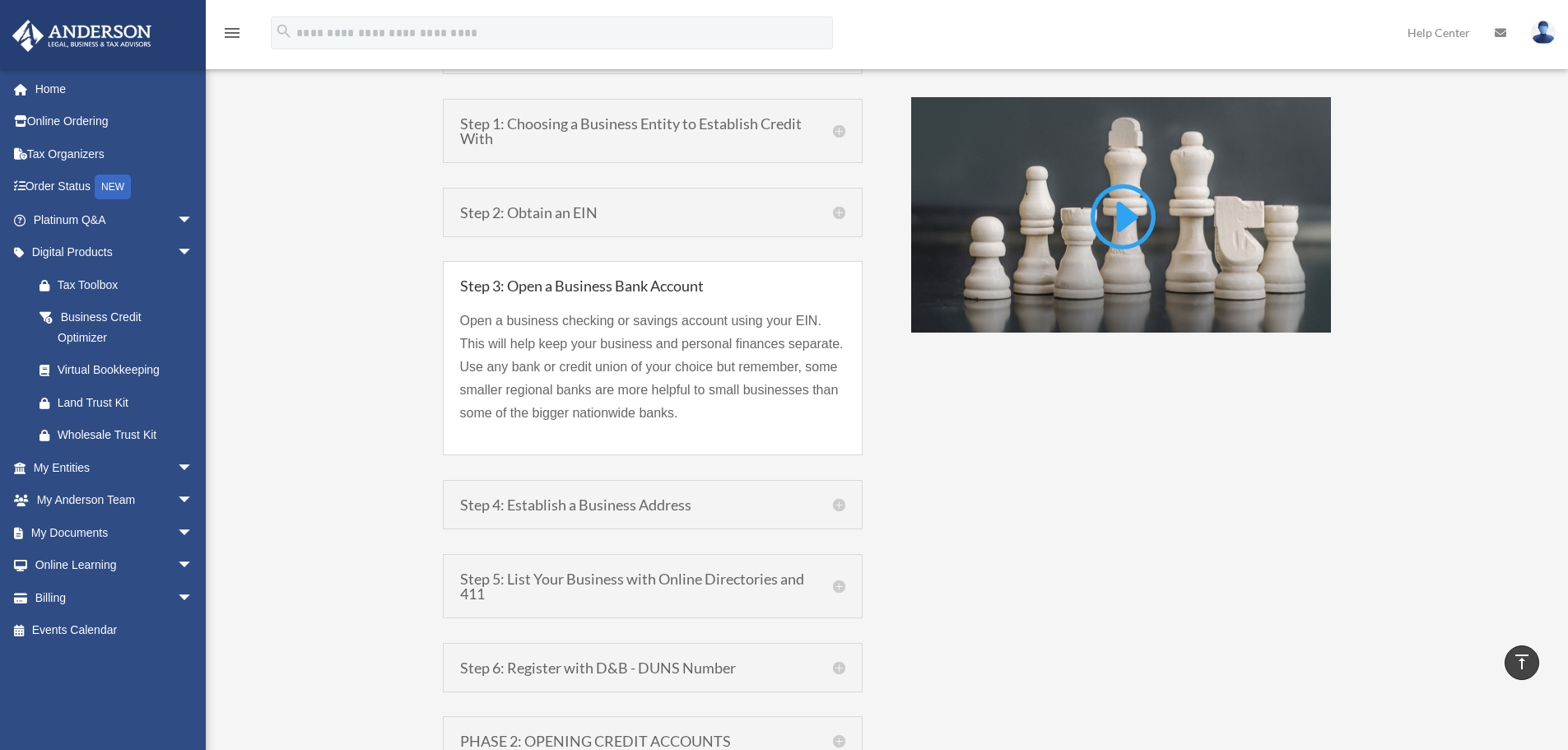
click at [593, 508] on h5 "Step 4: Establish a Business Address" at bounding box center [653, 504] width 385 height 15
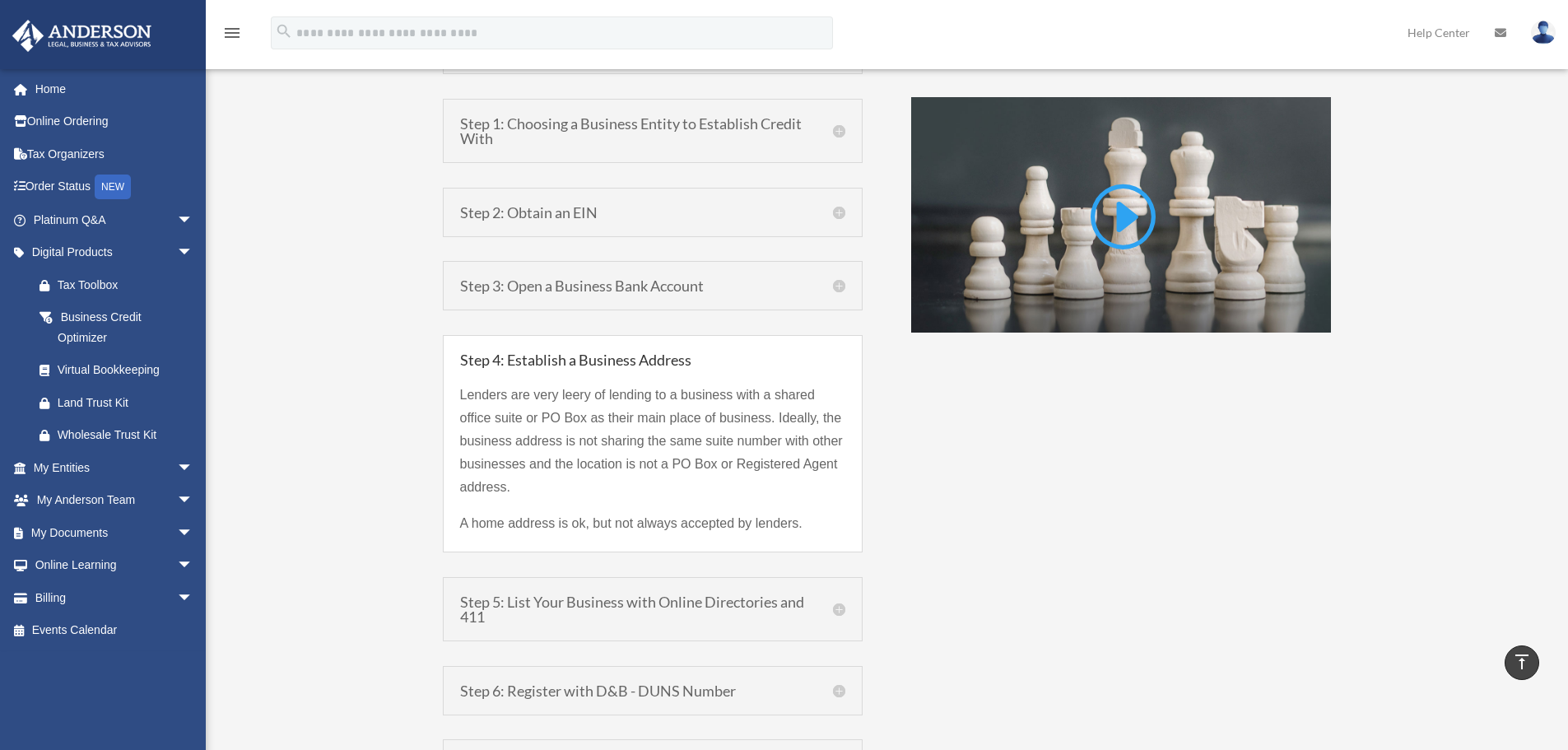
click at [622, 609] on h5 "Step 5: List Your Business with Online Directories and 411" at bounding box center [653, 608] width 385 height 29
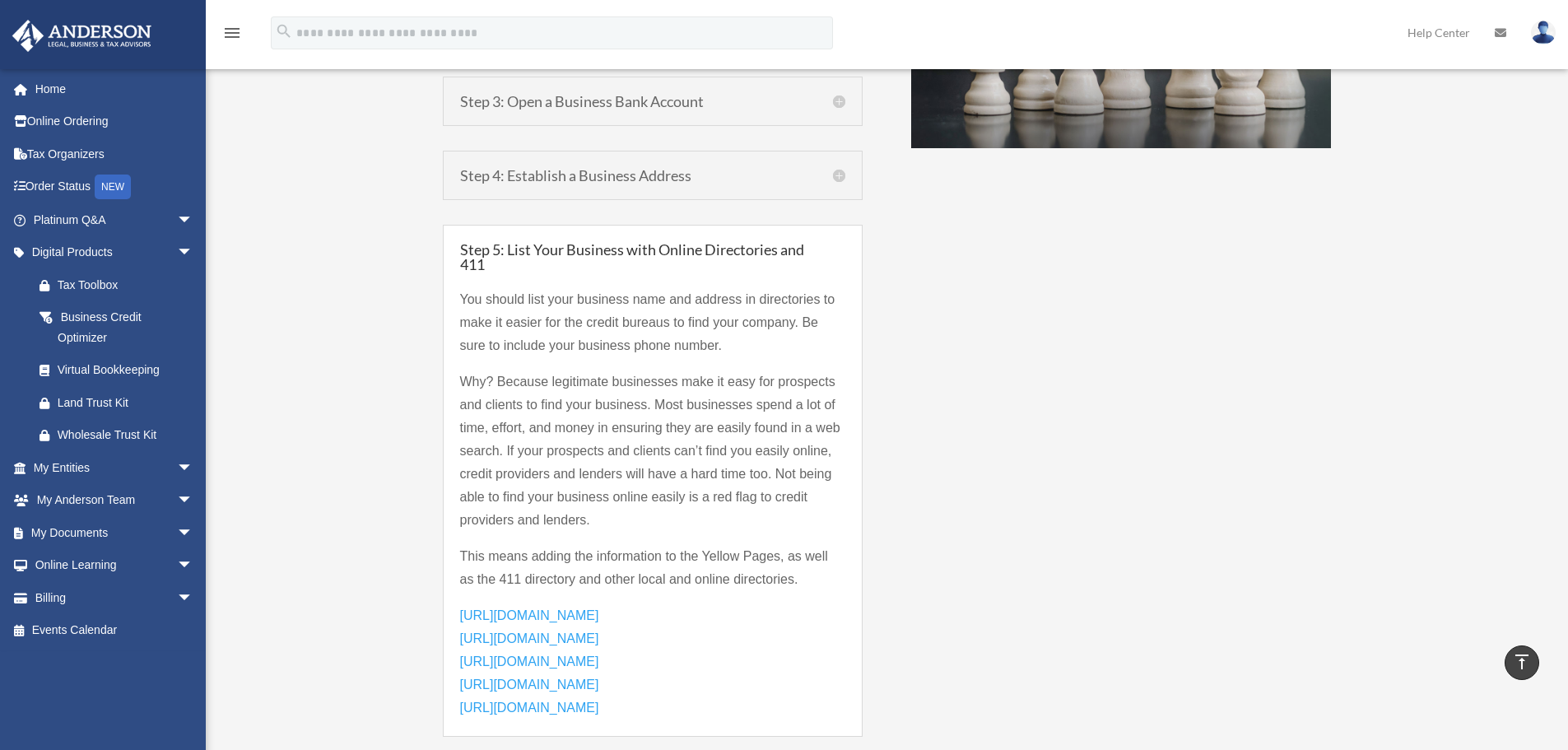
scroll to position [1426, 0]
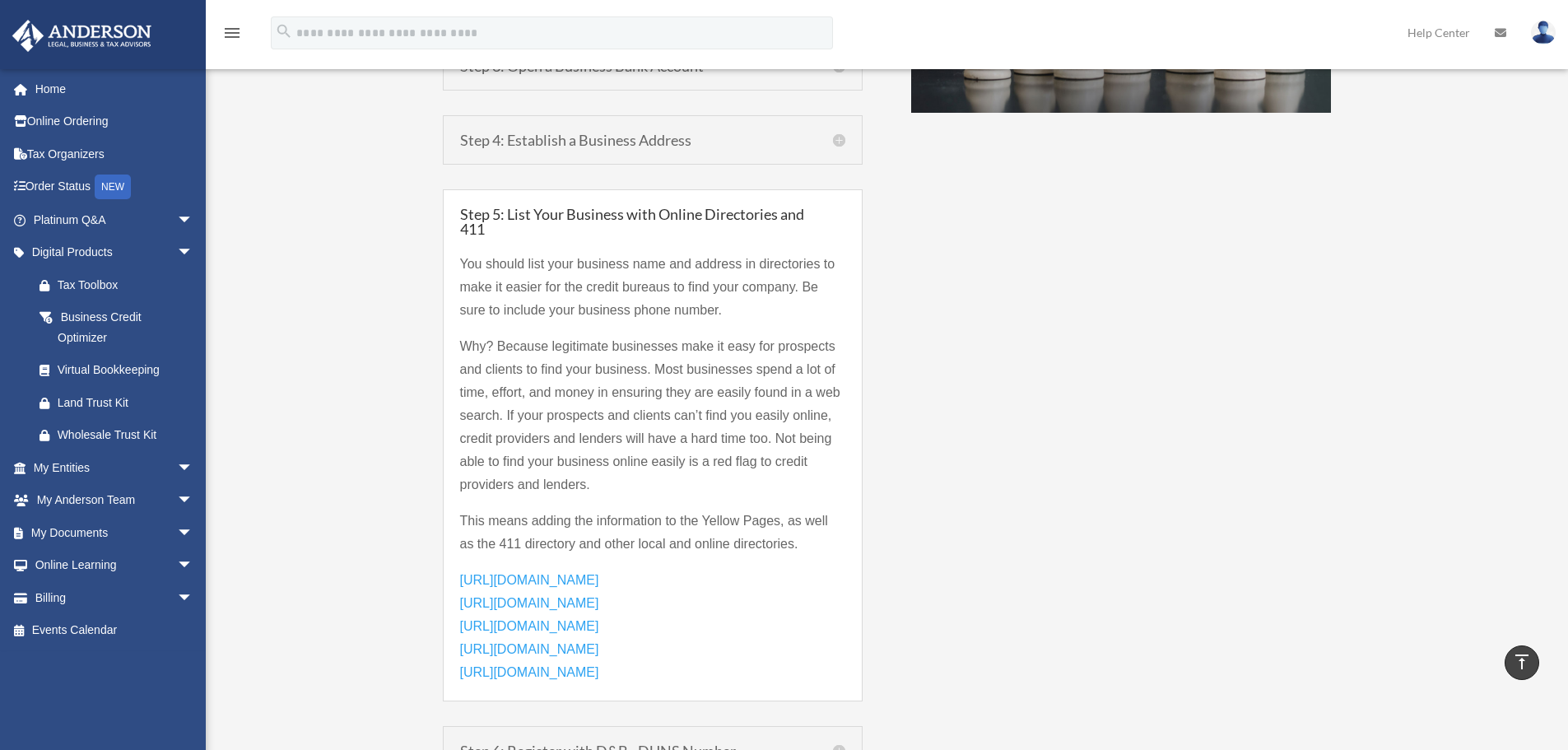
click at [532, 674] on span "https://accounts.yellowpages.com/" at bounding box center [530, 672] width 139 height 14
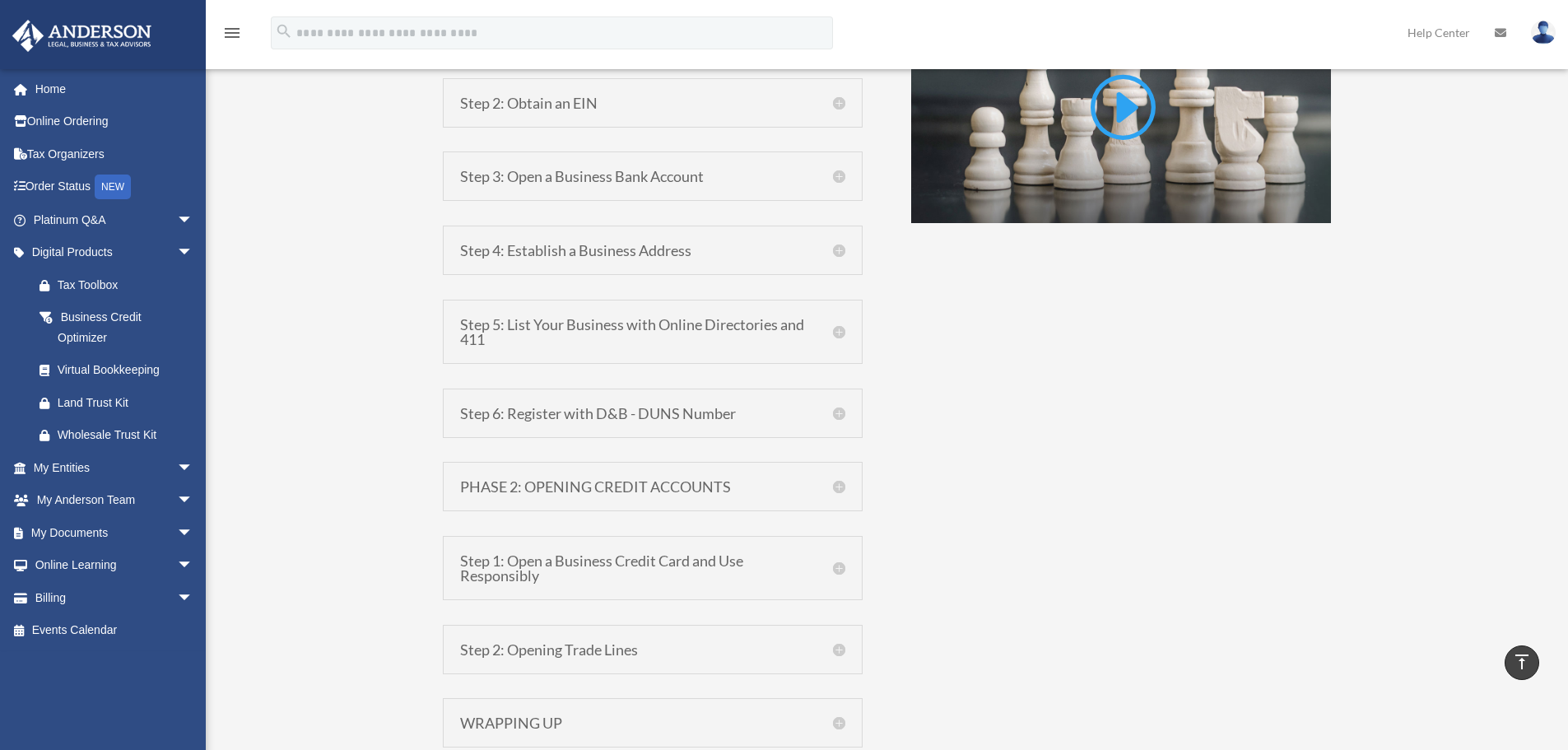
scroll to position [1316, 0]
click at [834, 322] on h5 "Step 5: List Your Business with Online Directories and 411" at bounding box center [653, 331] width 385 height 29
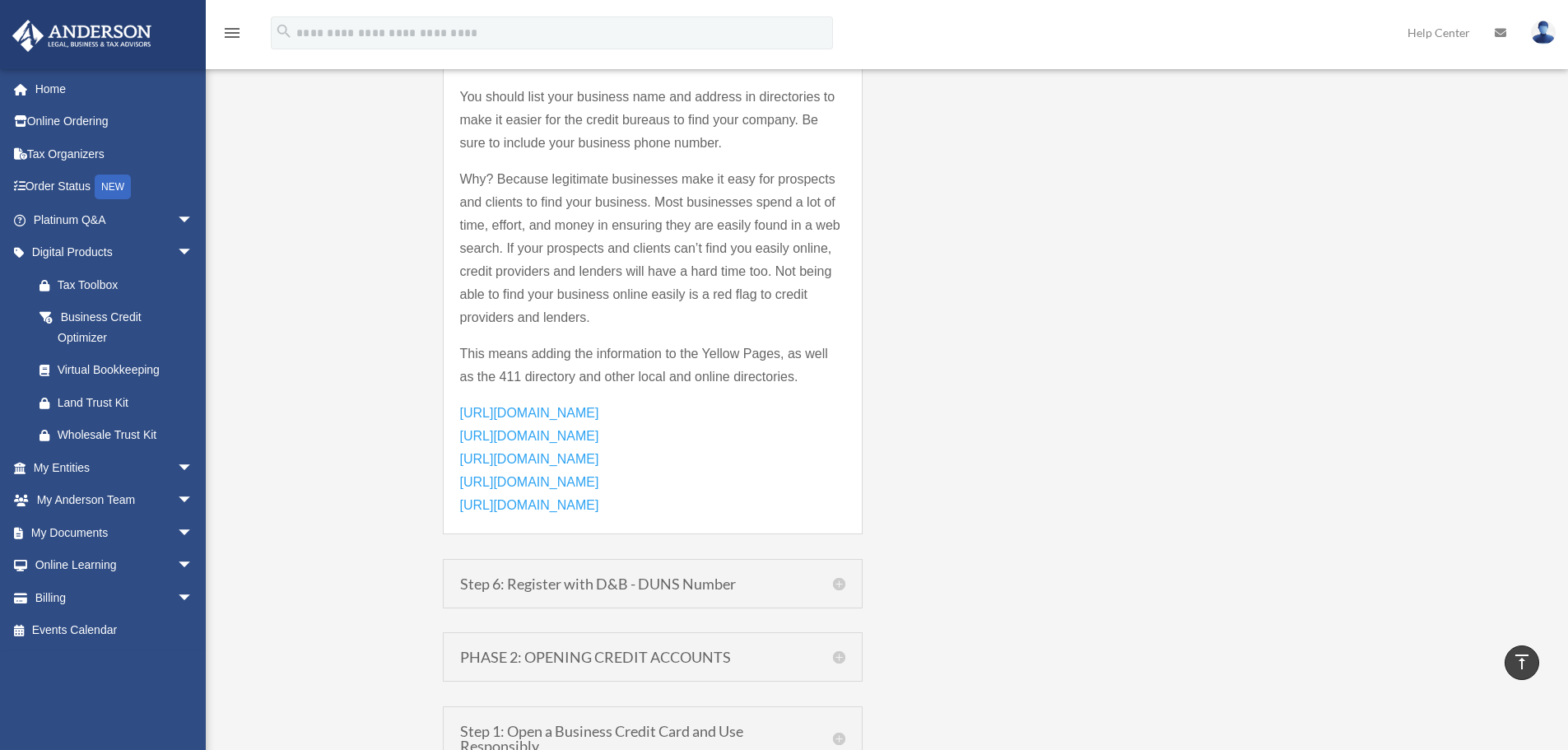
scroll to position [1646, 0]
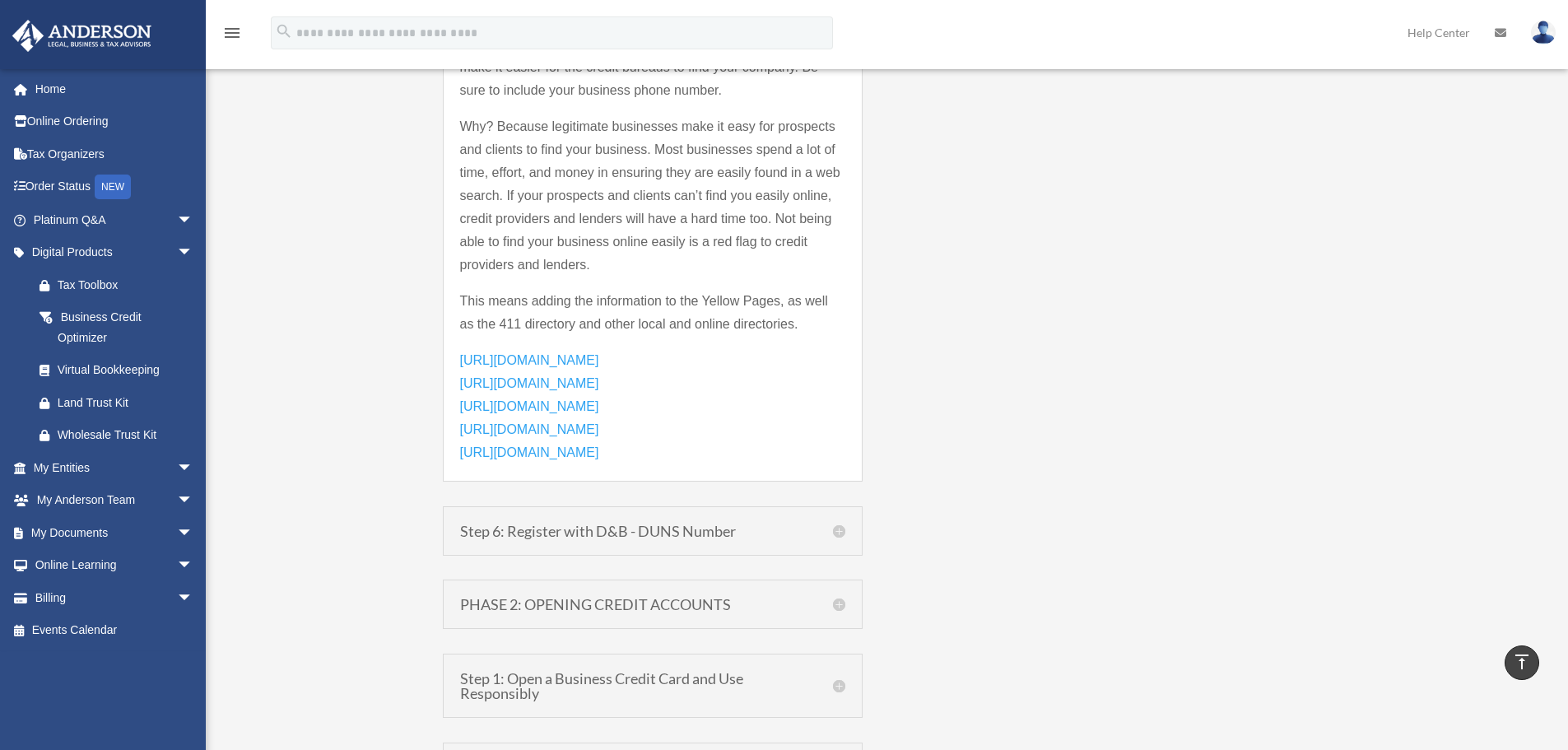
click at [608, 527] on h5 "Step 6: Register with D&B - DUNS Number" at bounding box center [653, 530] width 385 height 15
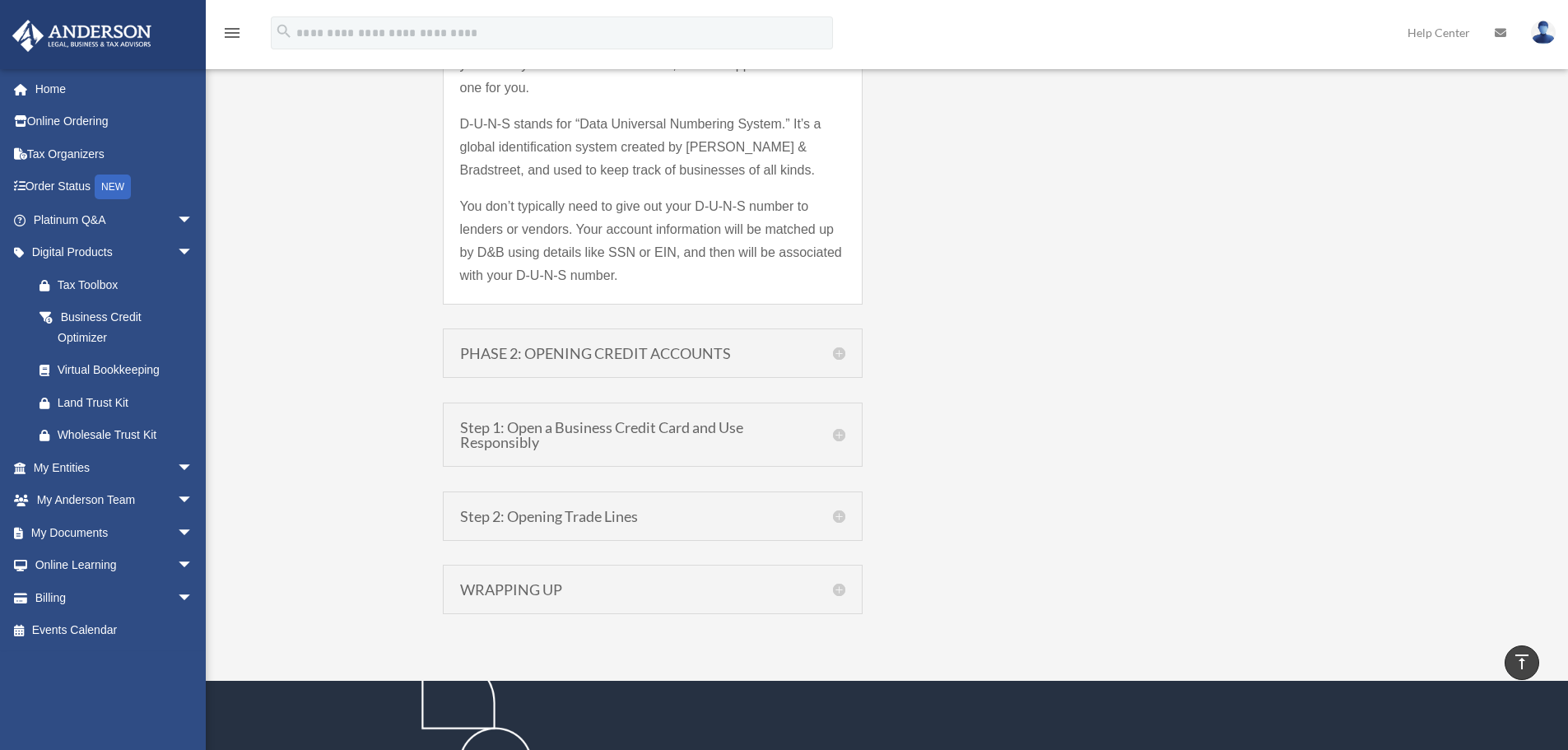
scroll to position [1864, 0]
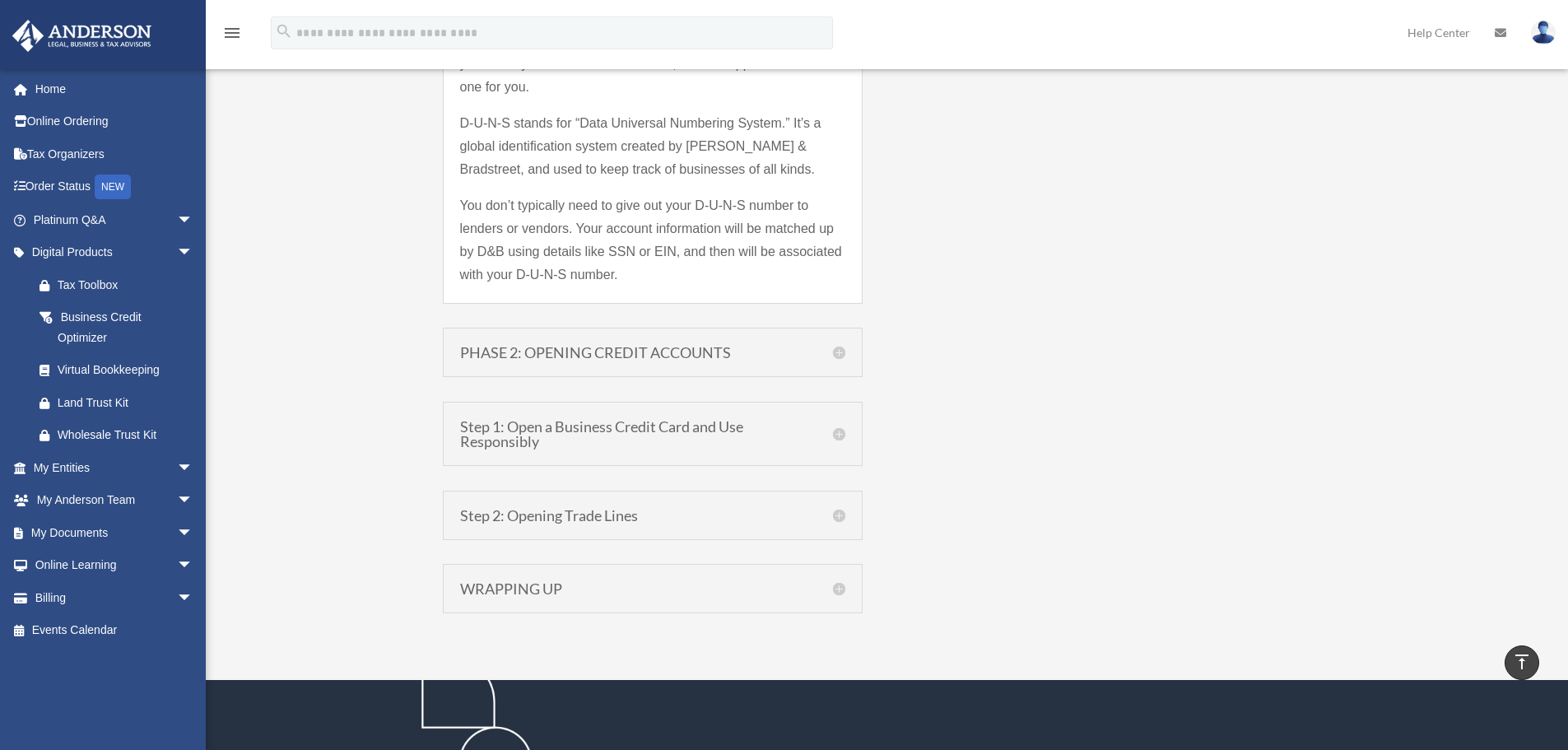
click at [848, 358] on div "PHASE 2: OPENING CREDIT ACCOUNTS Phase 2: Building Business Credit Now that you…" at bounding box center [653, 352] width 420 height 50
click at [840, 354] on h5 "PHASE 2: OPENING CREDIT ACCOUNTS" at bounding box center [653, 352] width 385 height 15
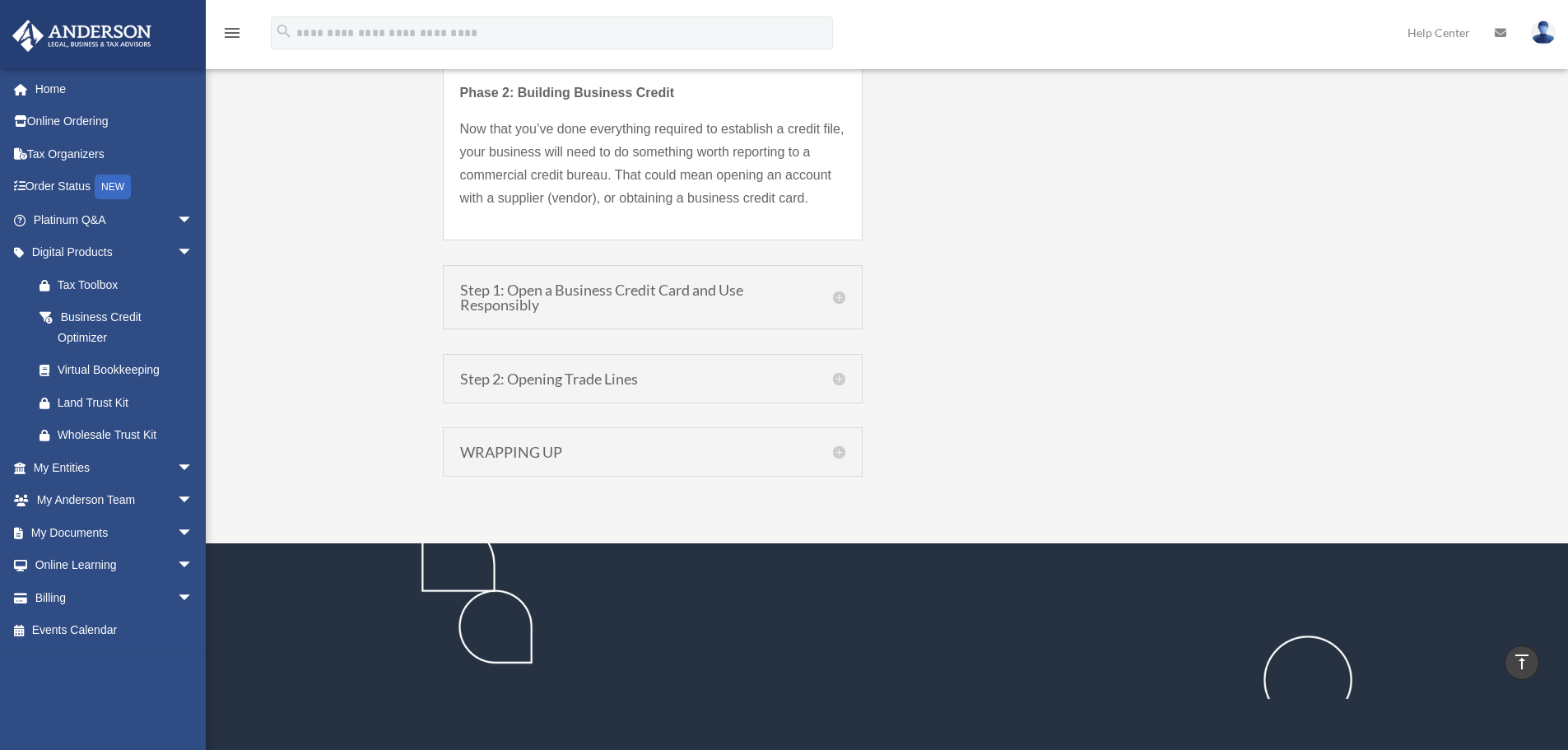
scroll to position [1736, 0]
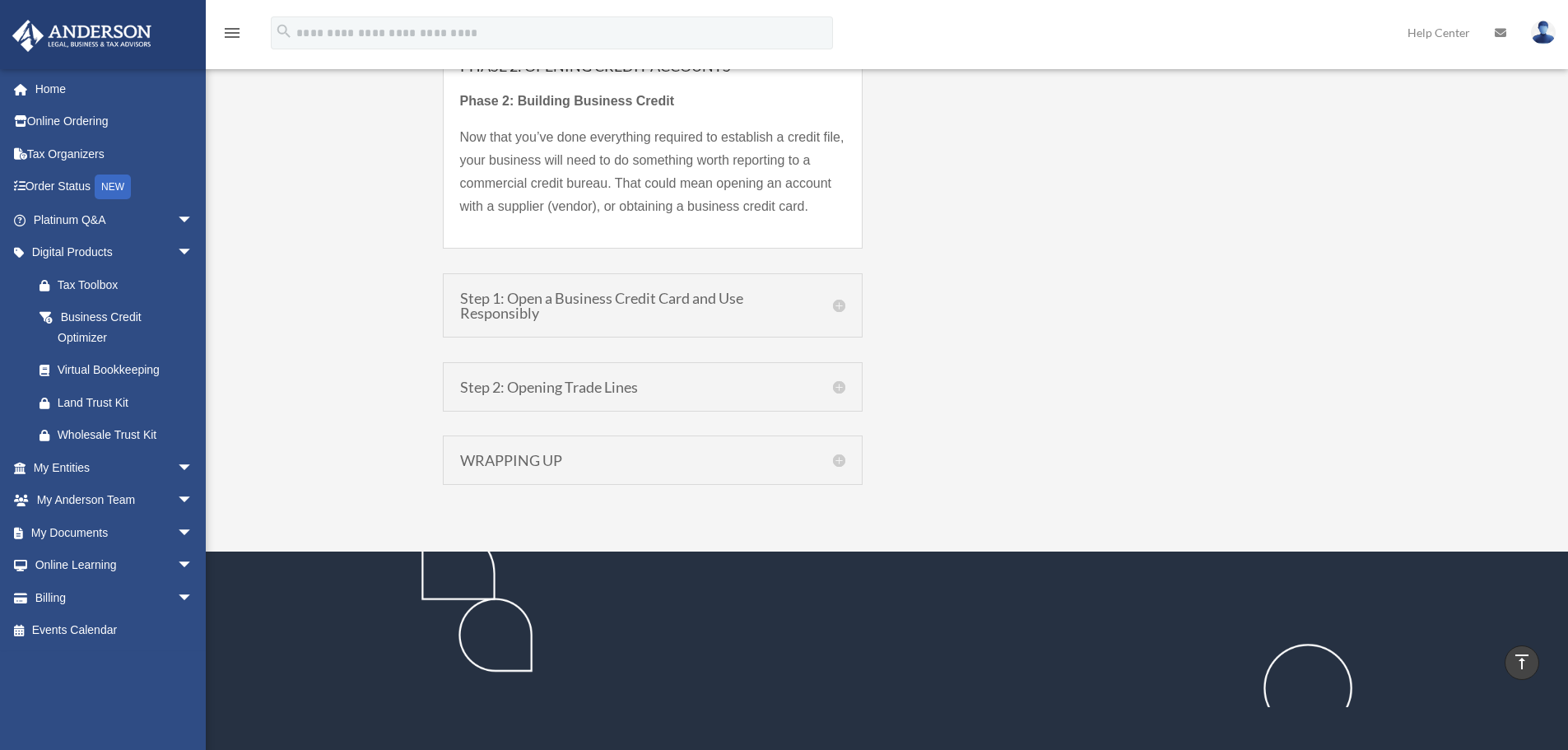
click at [841, 307] on h5 "Step 1: Open a Business Credit Card and Use Responsibly" at bounding box center [653, 305] width 385 height 29
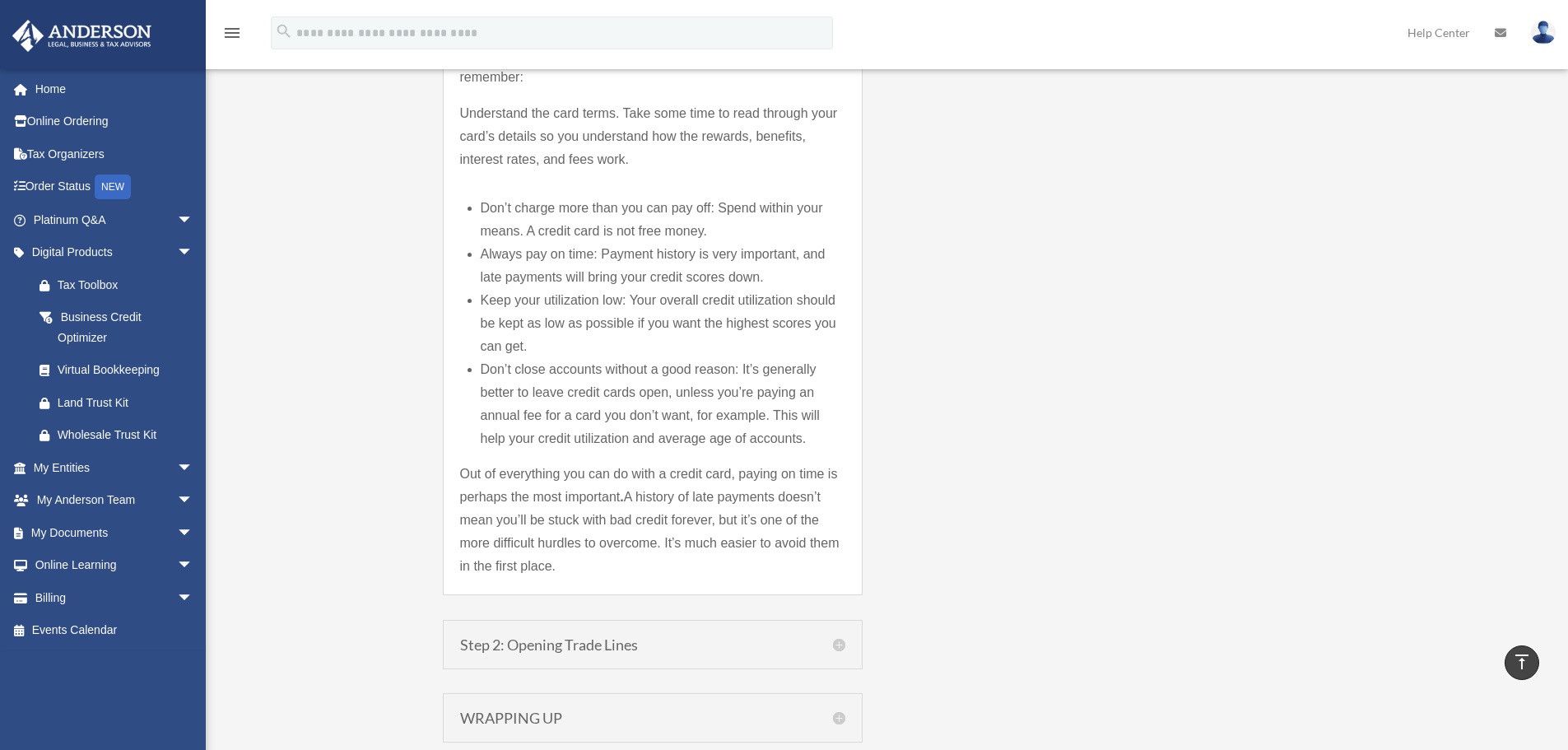
scroll to position [2724, 0]
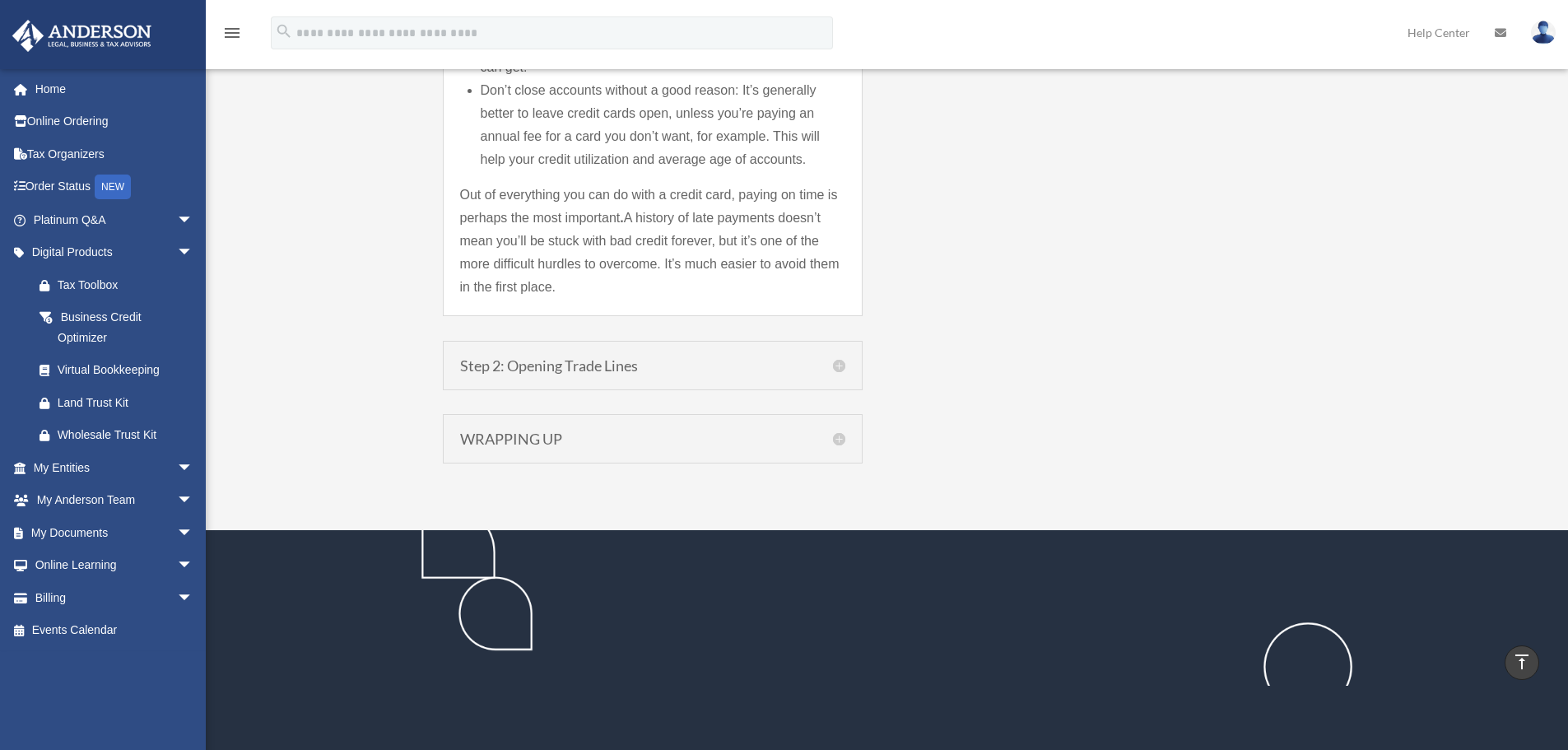
click at [851, 368] on div "Step 2: Opening Trade Lines Step 2: Establish Trade Lines with Vendors, Supplie…" at bounding box center [653, 365] width 420 height 50
click at [841, 366] on h5 "Step 2: Opening Trade Lines" at bounding box center [653, 365] width 385 height 15
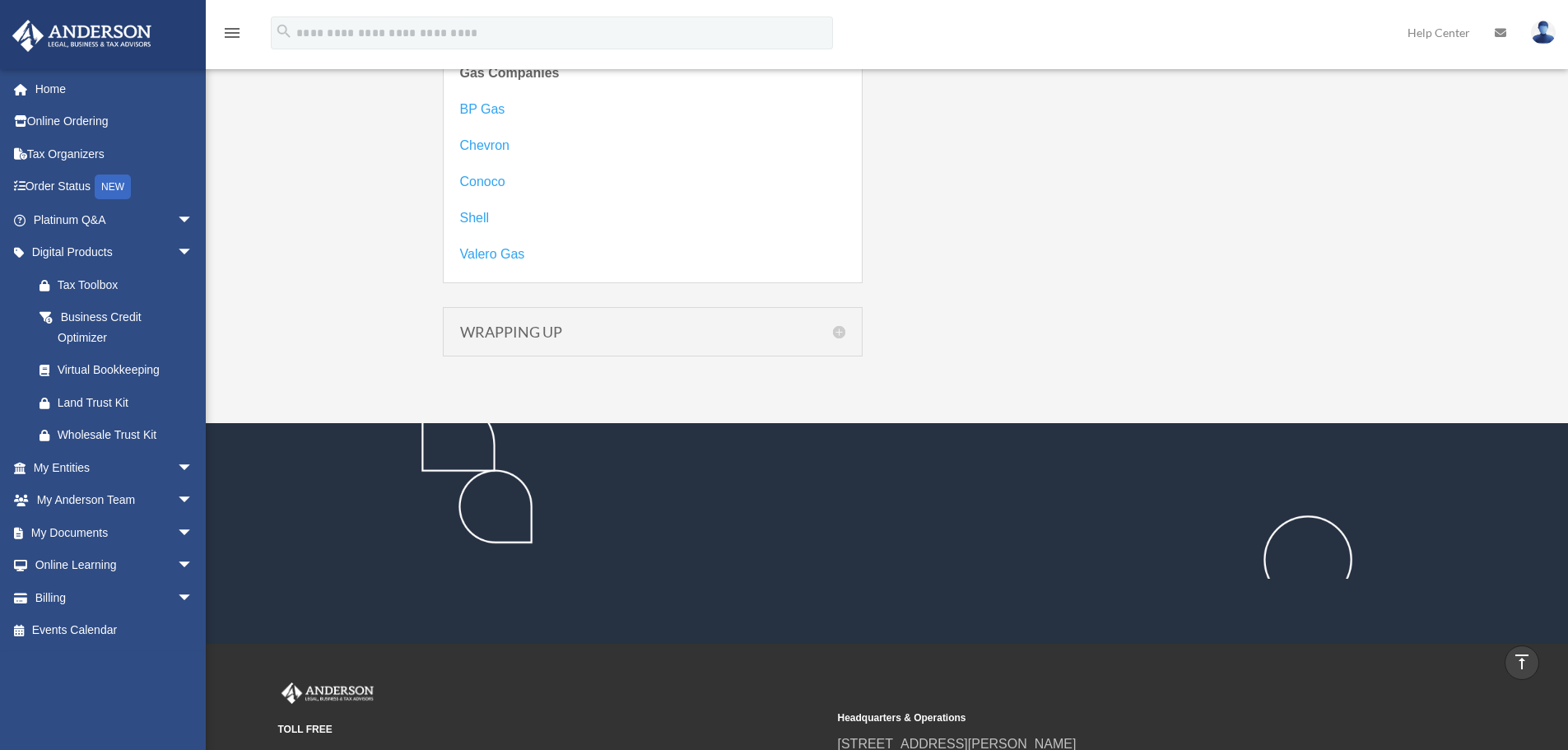
scroll to position [3655, 0]
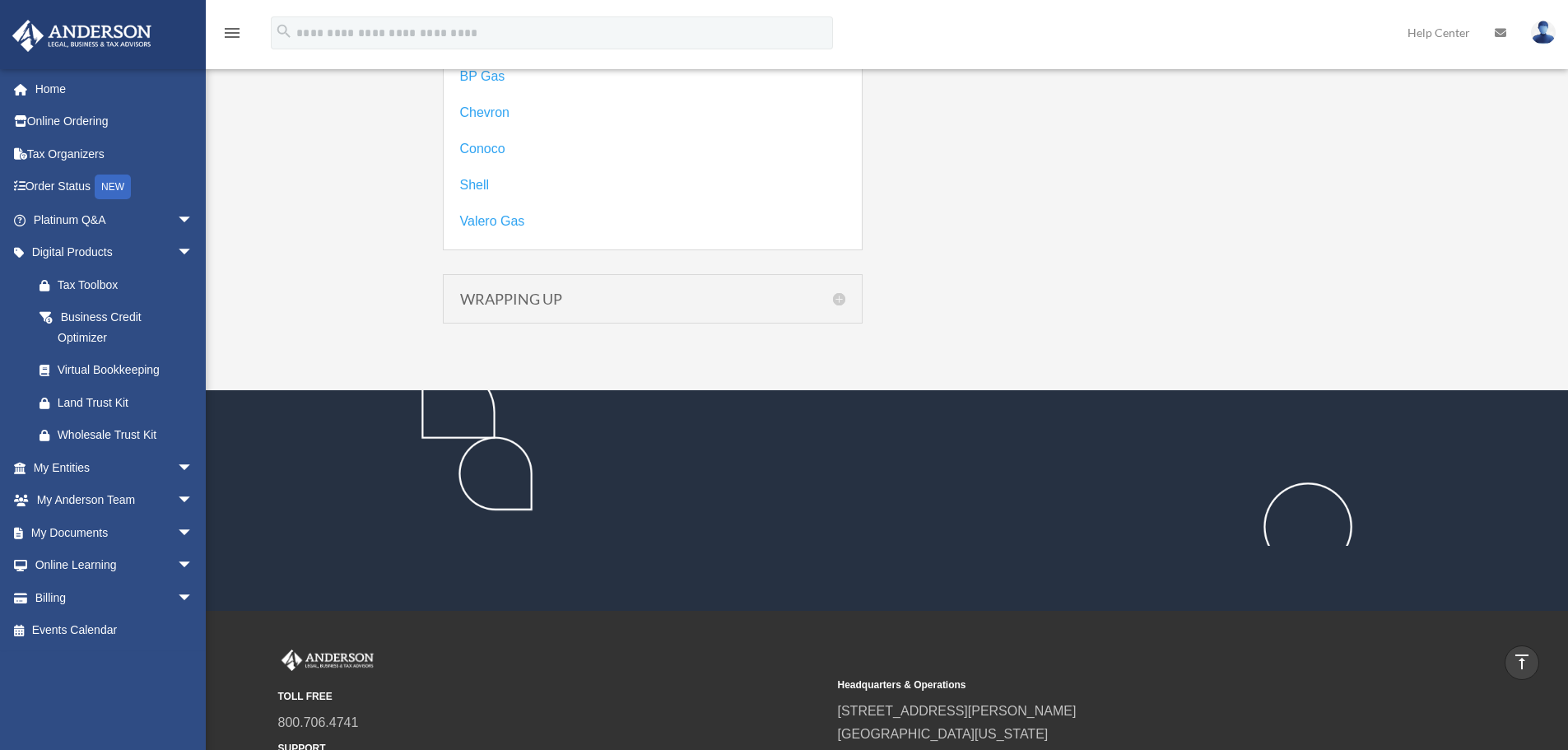
click at [842, 298] on h5 "WRAPPING UP" at bounding box center [653, 298] width 385 height 15
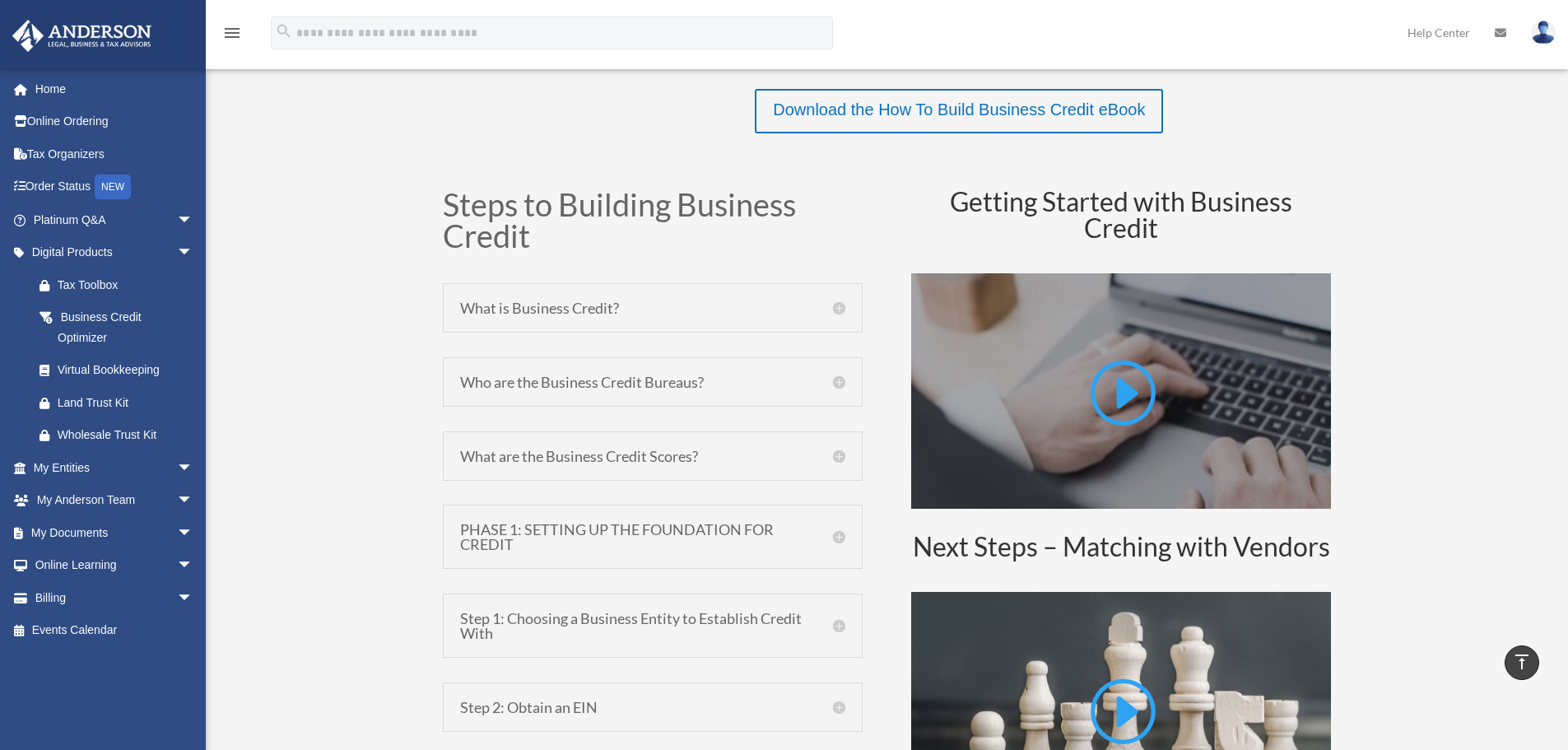
scroll to position [662, 0]
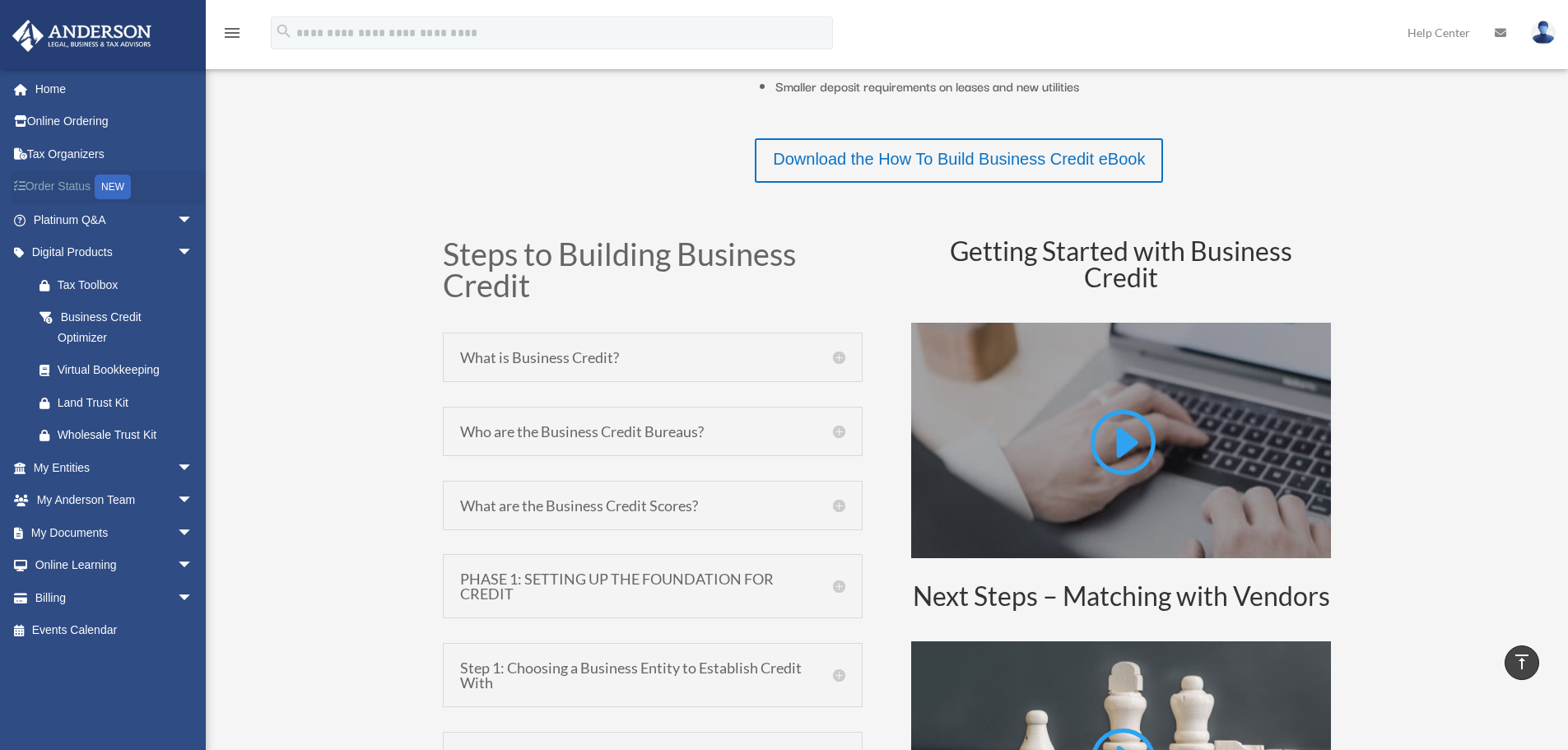
click at [74, 192] on link "Order Status NEW" at bounding box center [115, 187] width 207 height 34
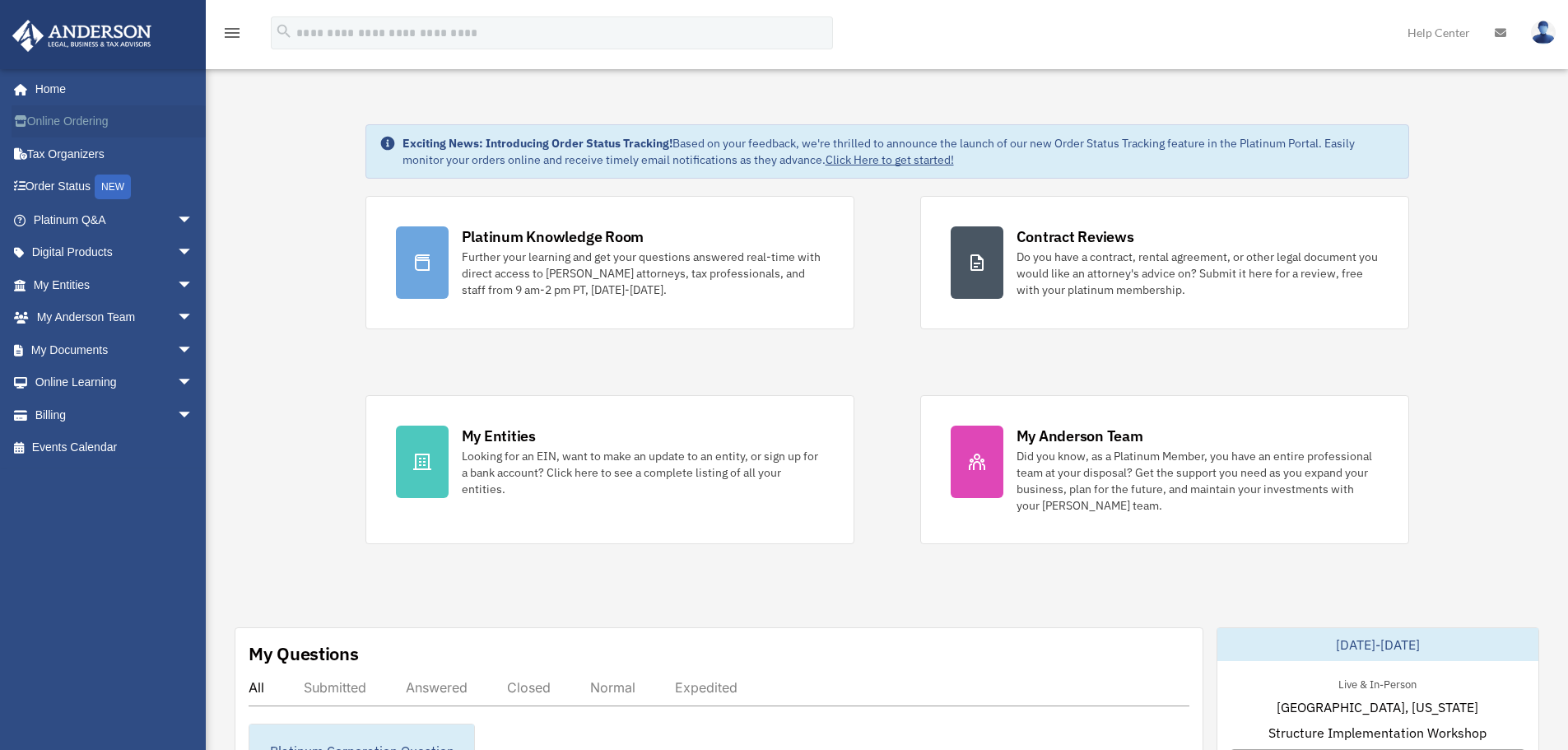
click at [113, 122] on link "Online Ordering" at bounding box center [115, 122] width 207 height 33
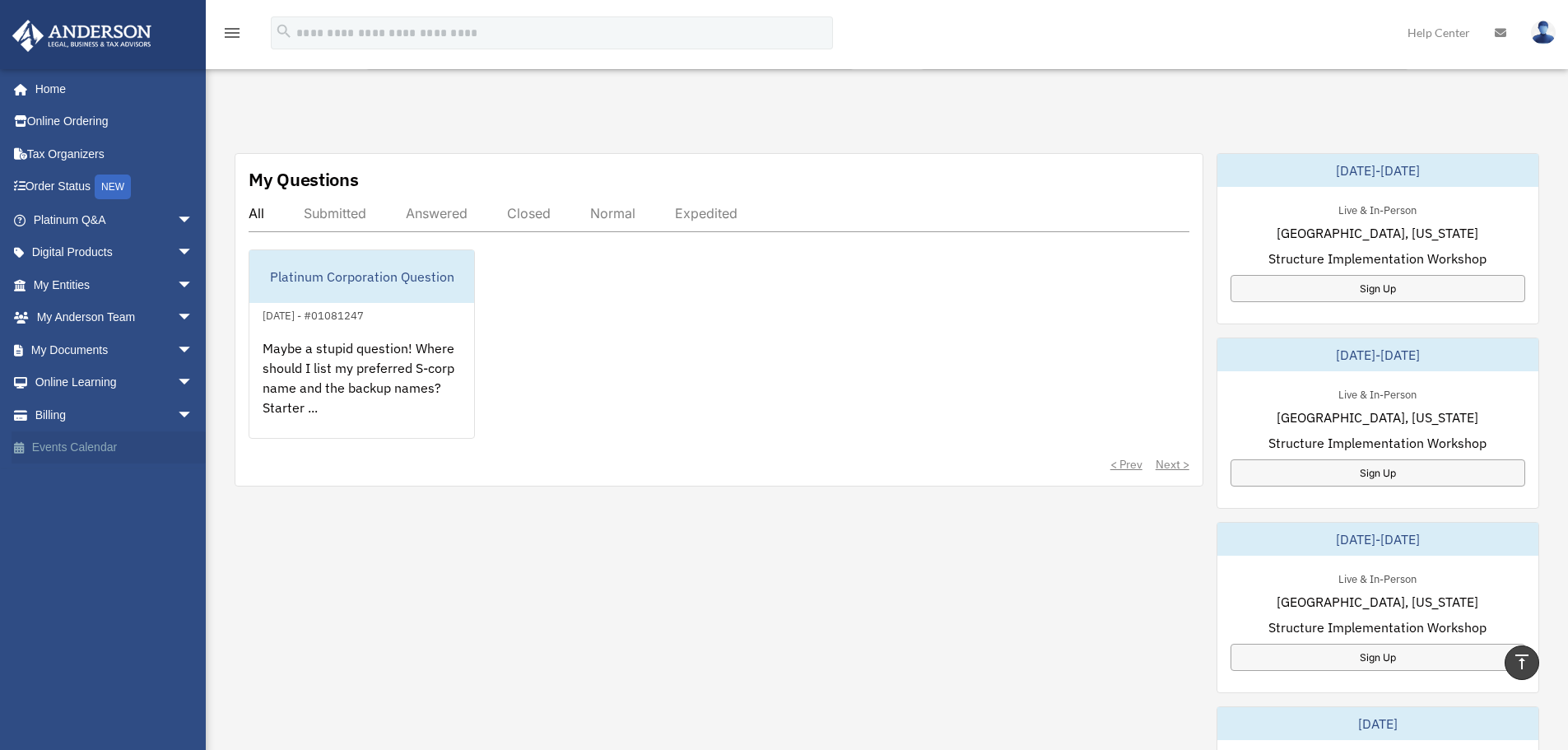
scroll to position [329, 0]
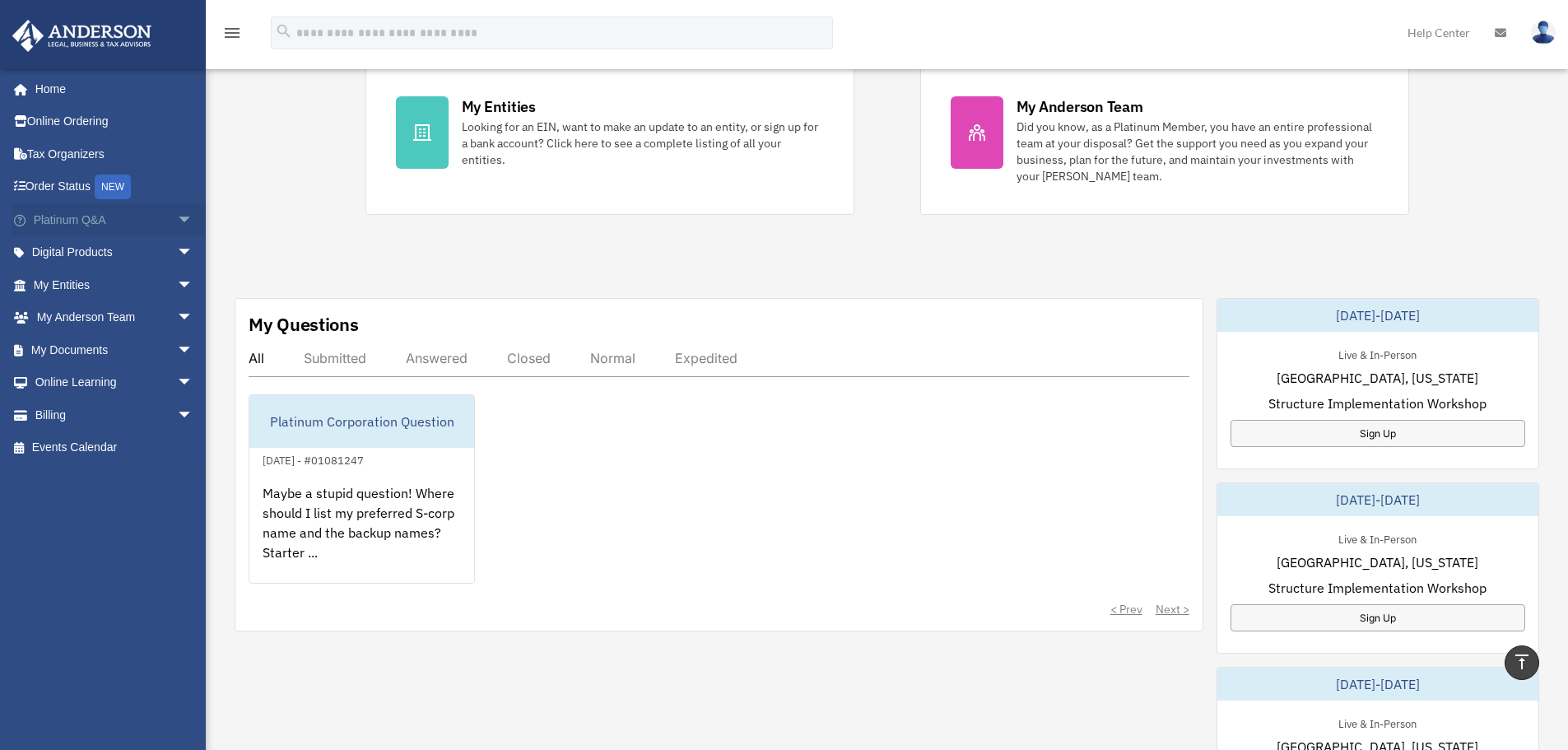
click at [177, 215] on span "arrow_drop_down" at bounding box center [193, 220] width 33 height 34
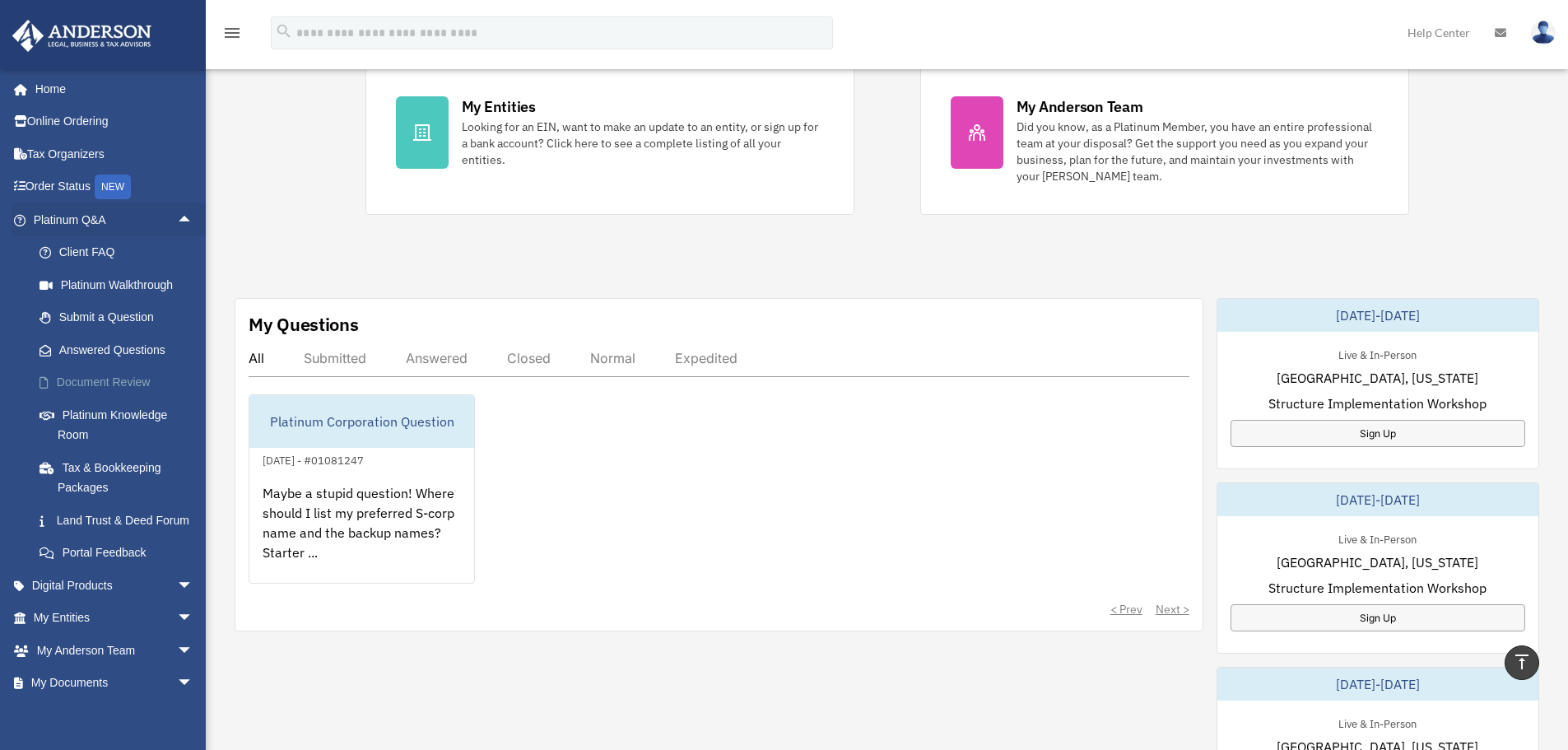
click at [135, 385] on link "Document Review" at bounding box center [121, 383] width 195 height 33
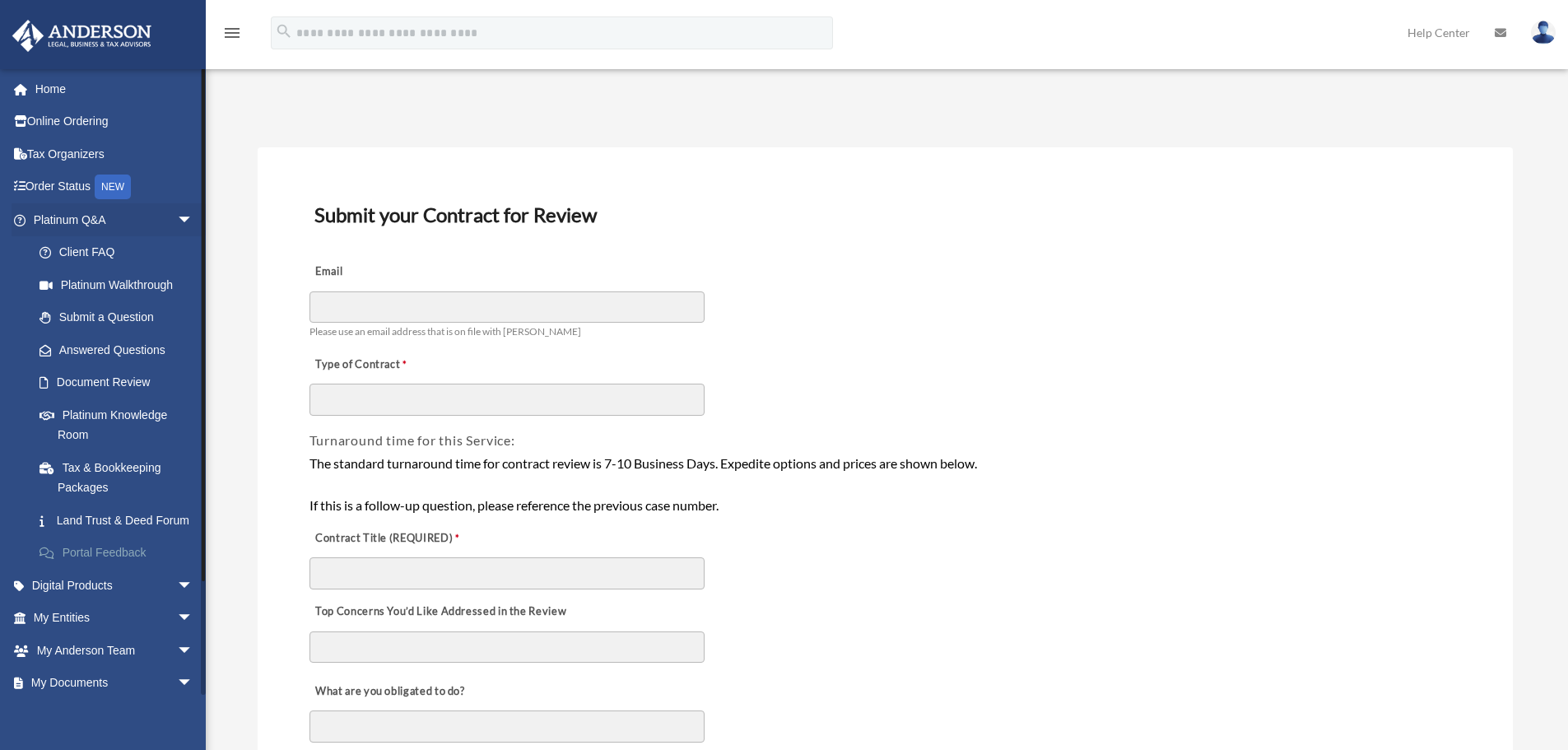
click at [114, 566] on link "Portal Feedback" at bounding box center [121, 553] width 195 height 33
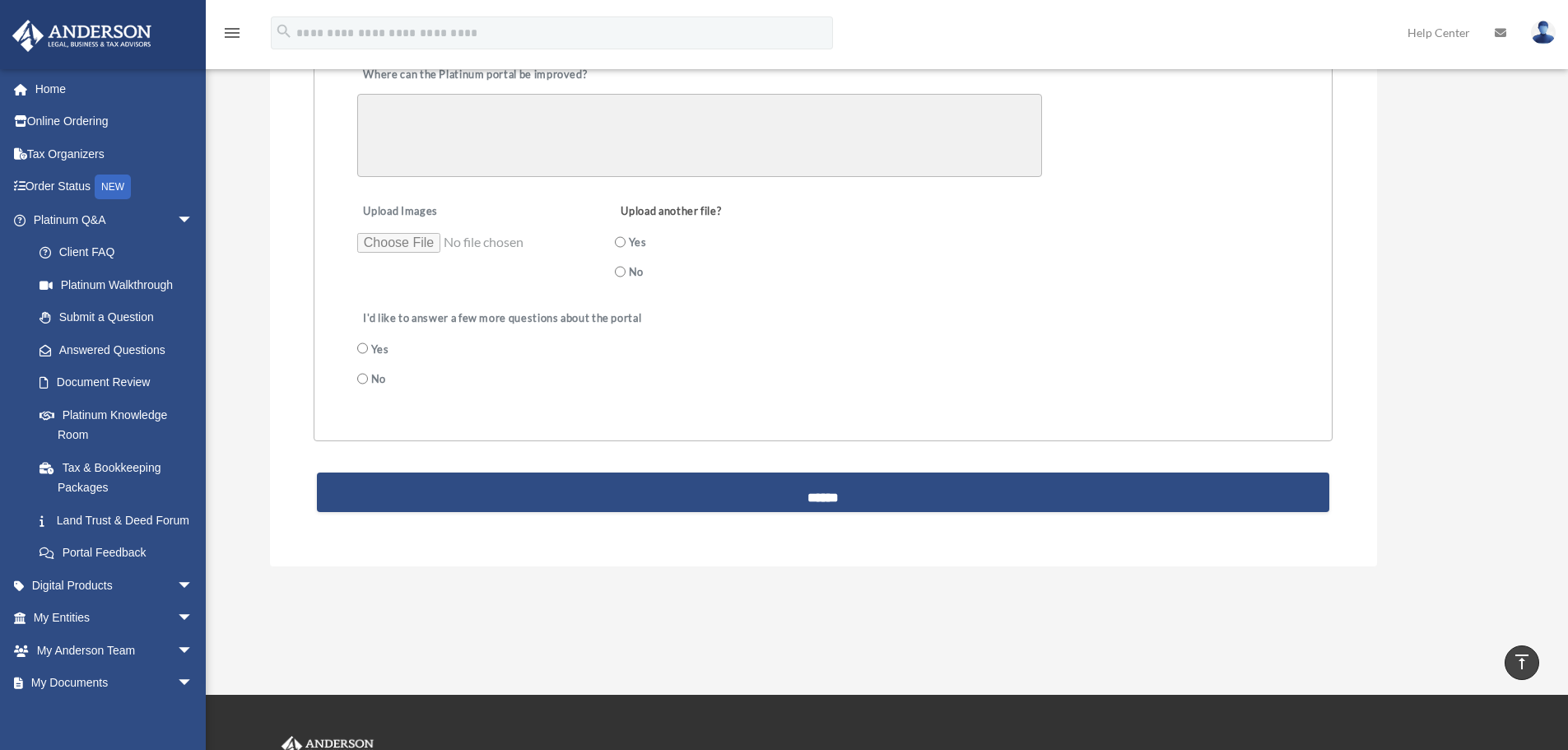
scroll to position [438, 0]
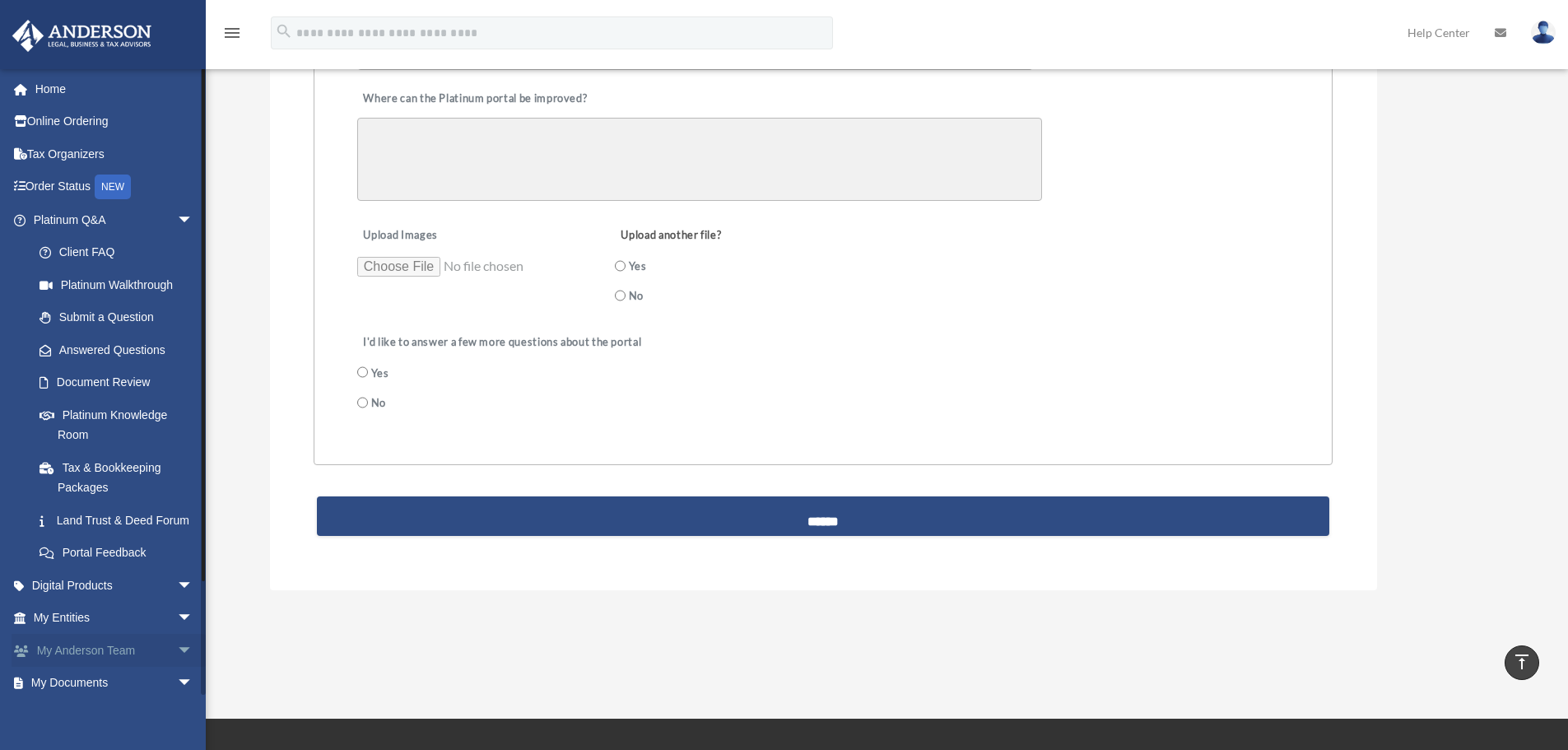
click at [177, 663] on span "arrow_drop_down" at bounding box center [193, 650] width 33 height 34
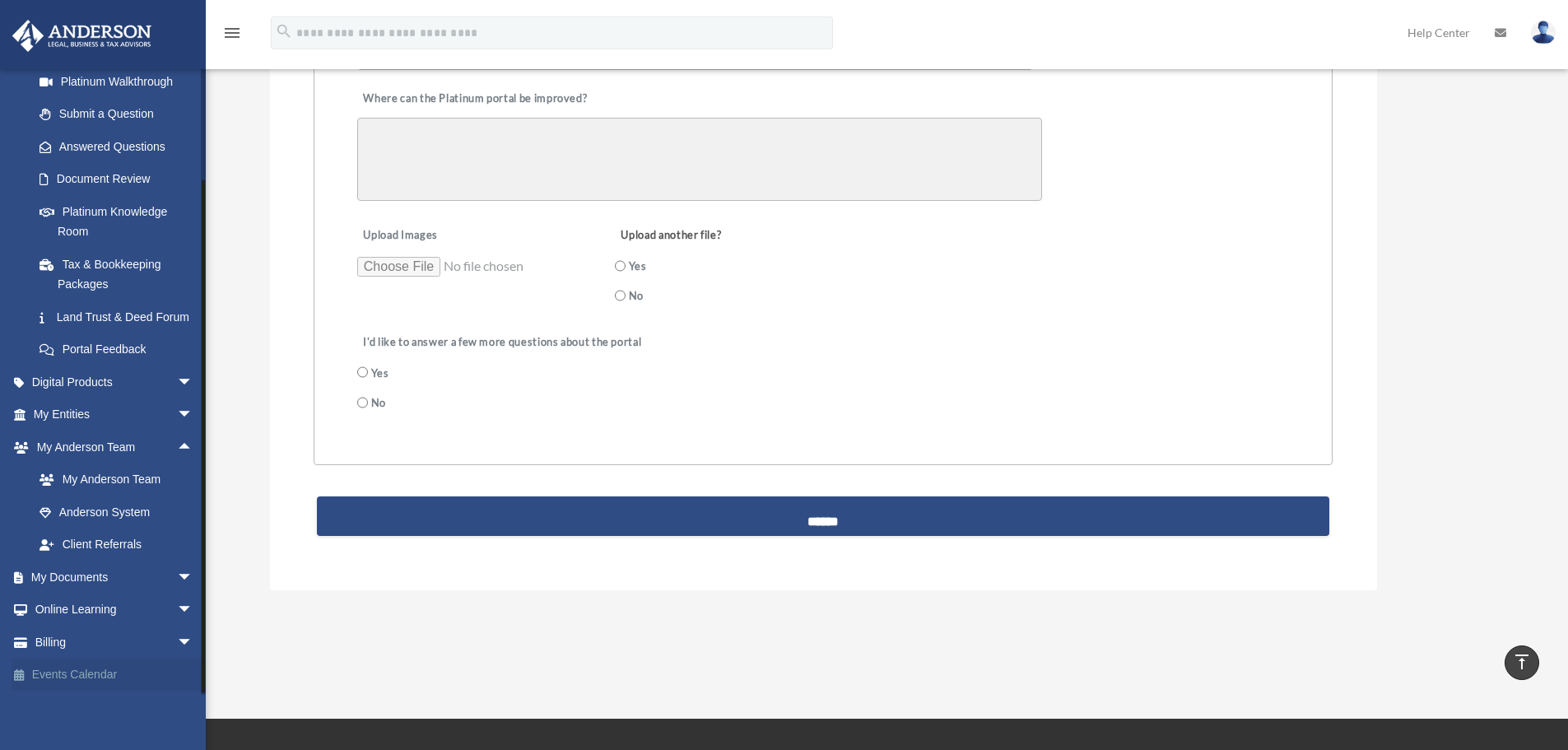
click at [58, 673] on link "Events Calendar" at bounding box center [115, 675] width 207 height 33
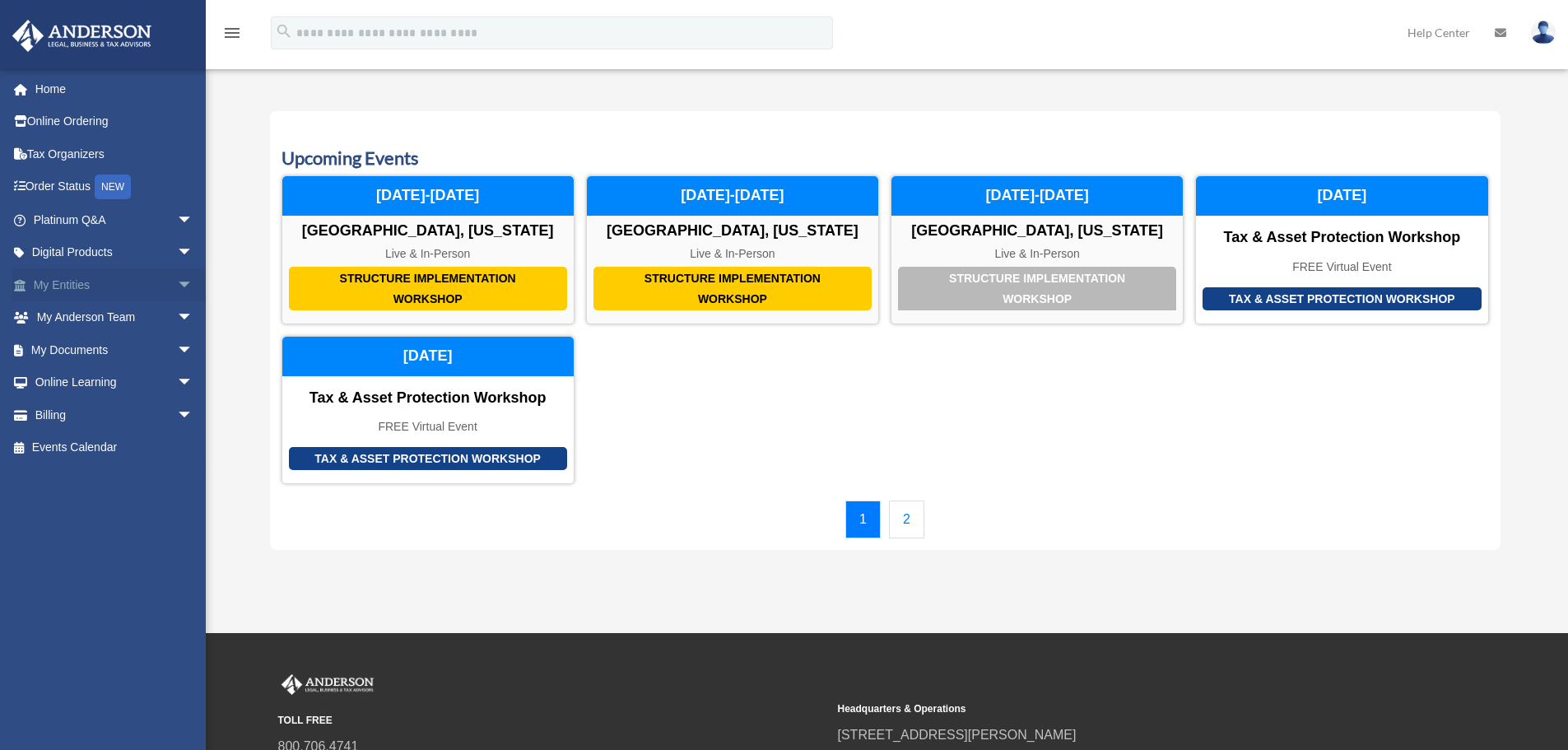
click at [177, 284] on span "arrow_drop_down" at bounding box center [193, 285] width 33 height 34
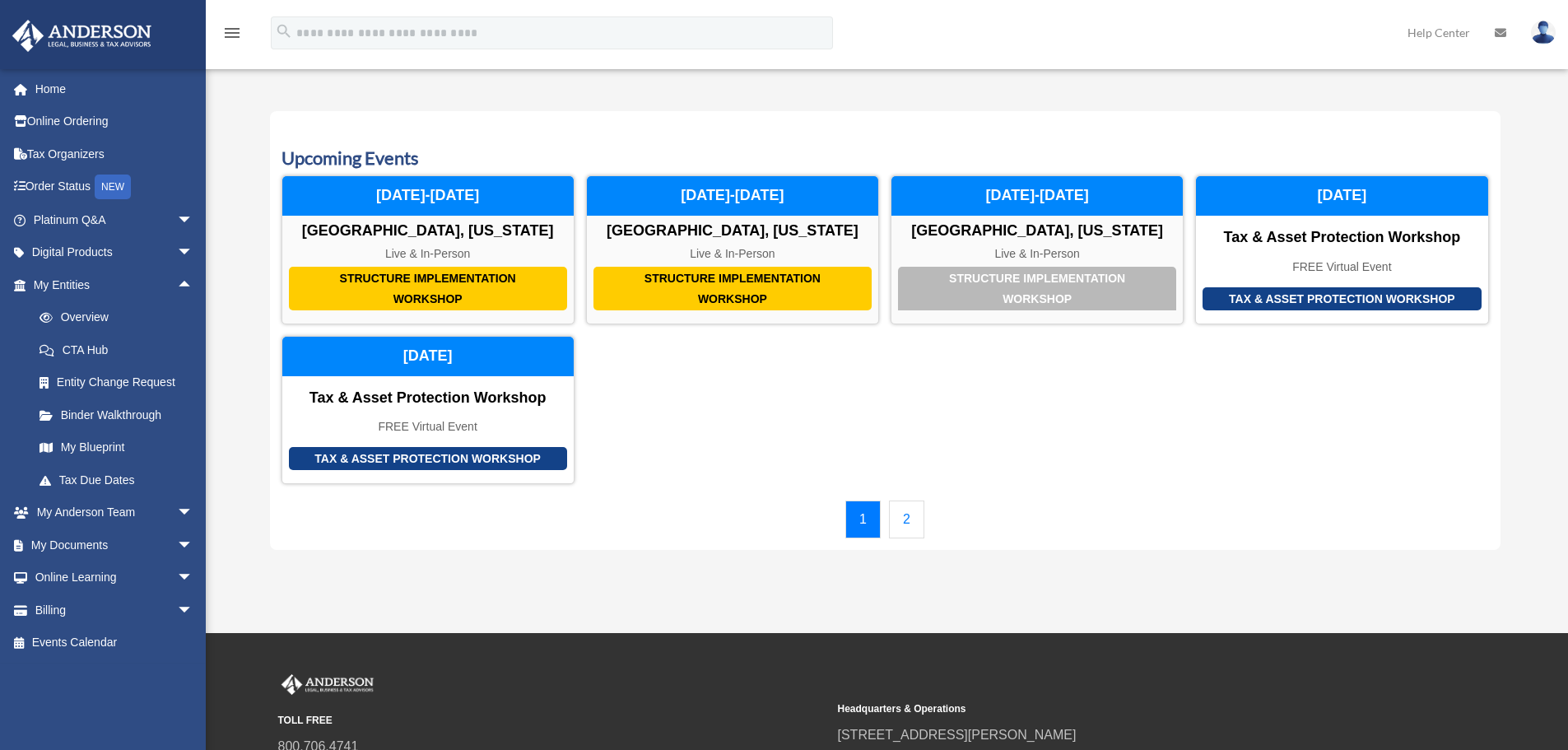
click at [1542, 39] on img at bounding box center [1543, 32] width 24 height 23
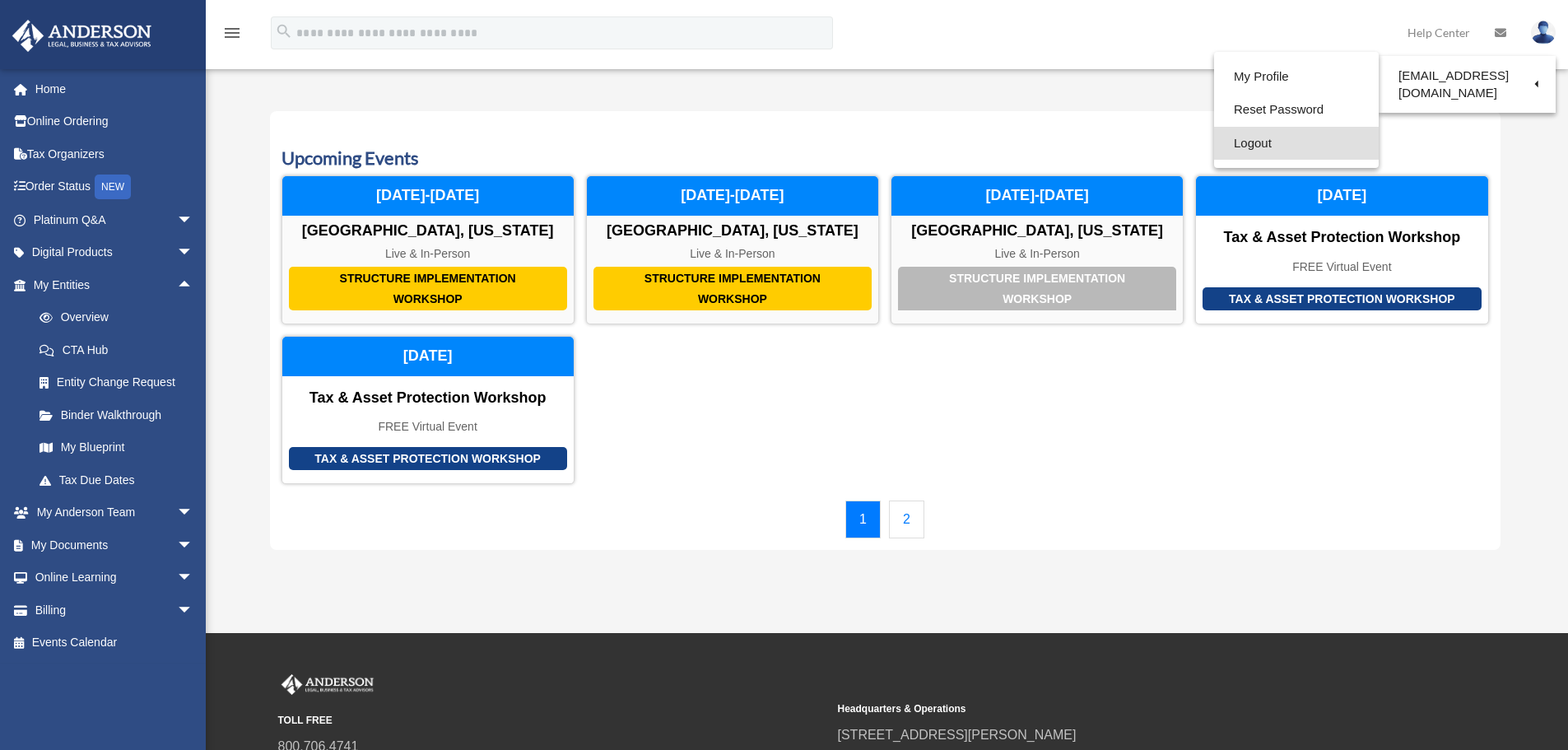
click at [1268, 144] on link "Logout" at bounding box center [1296, 144] width 165 height 34
